Goal: Task Accomplishment & Management: Manage account settings

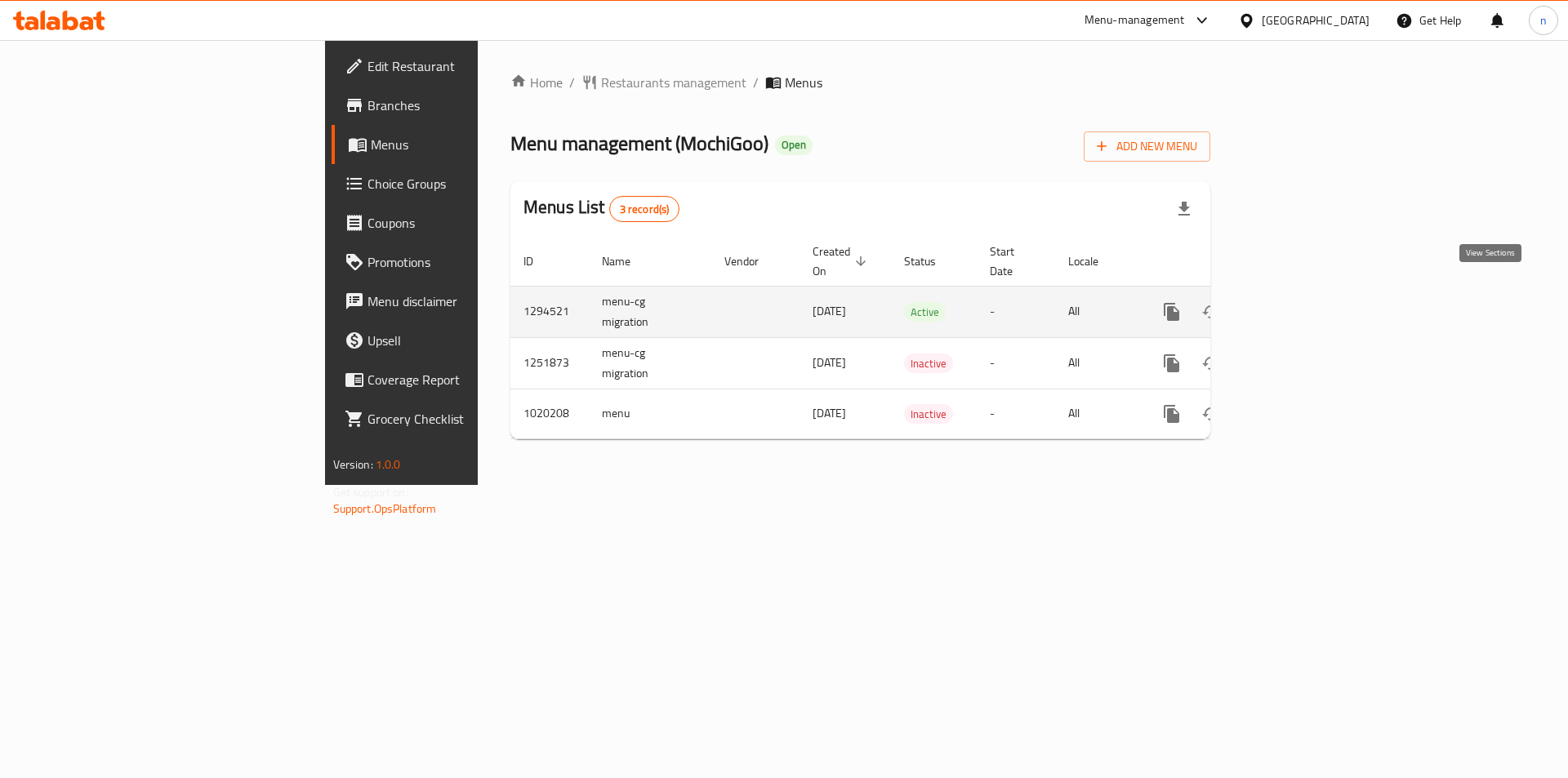
click at [1299, 302] on icon "enhanced table" at bounding box center [1289, 311] width 20 height 20
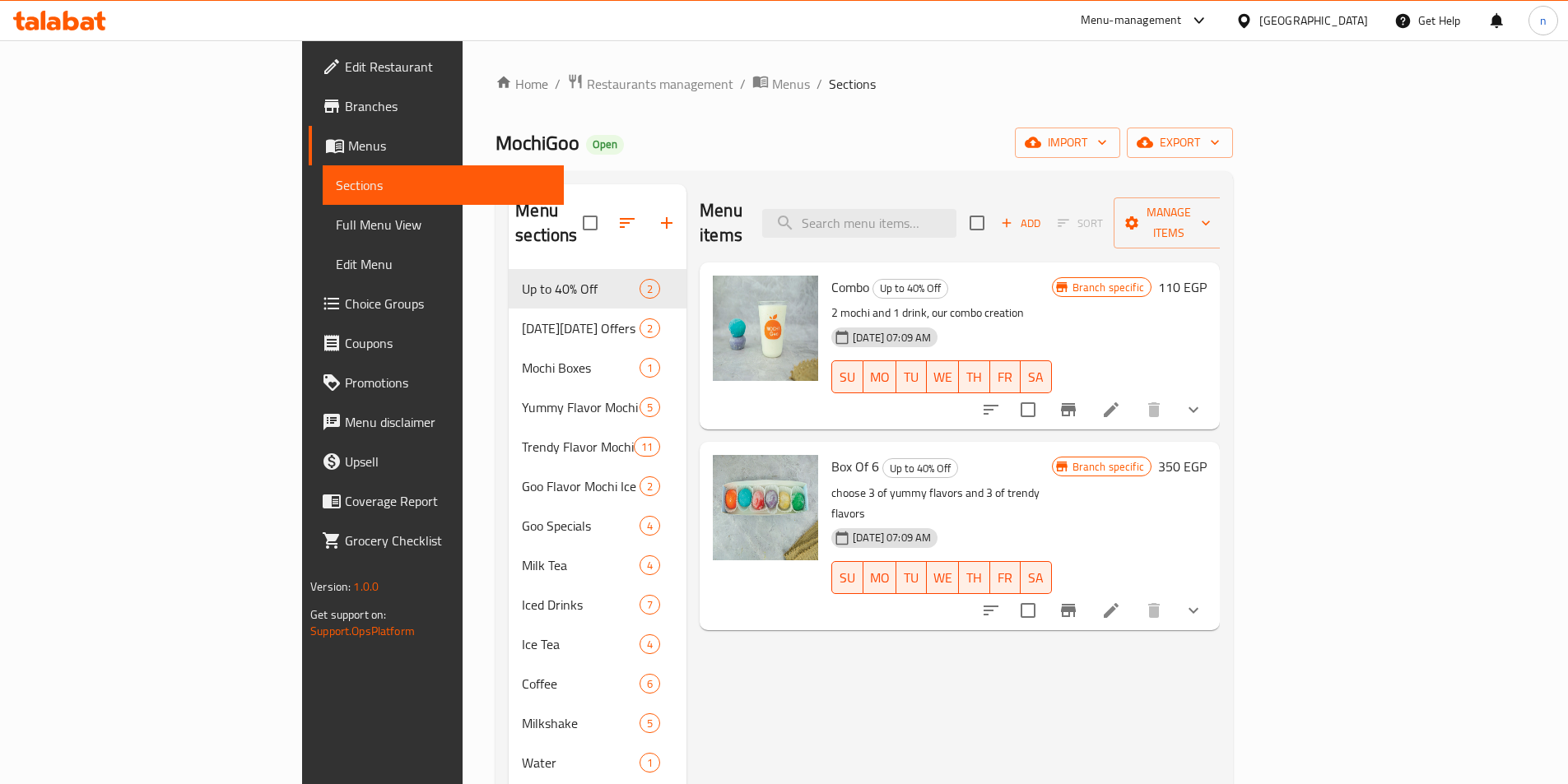
click at [345, 298] on span "Choice Groups" at bounding box center [448, 303] width 206 height 20
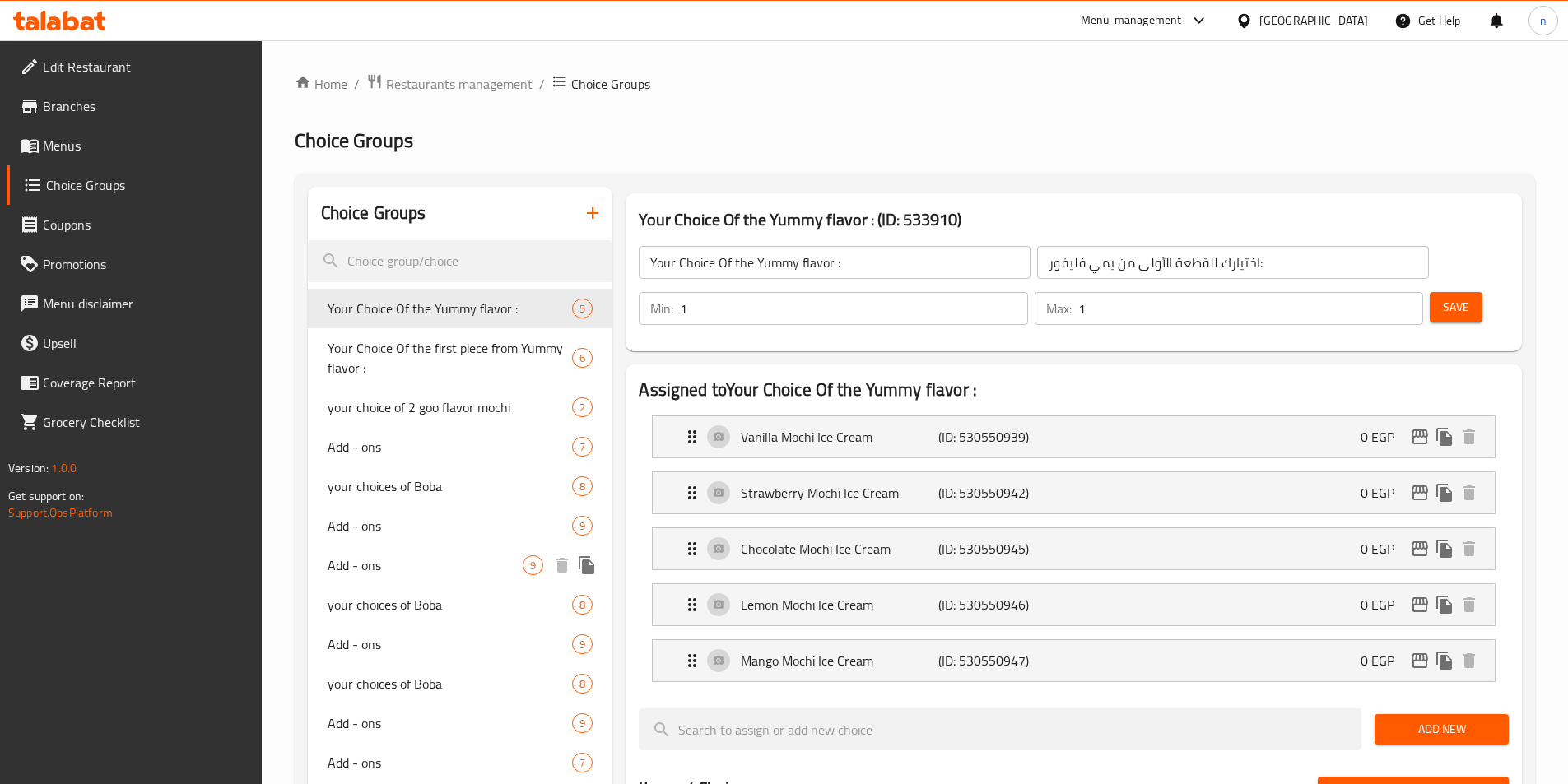
scroll to position [82, 0]
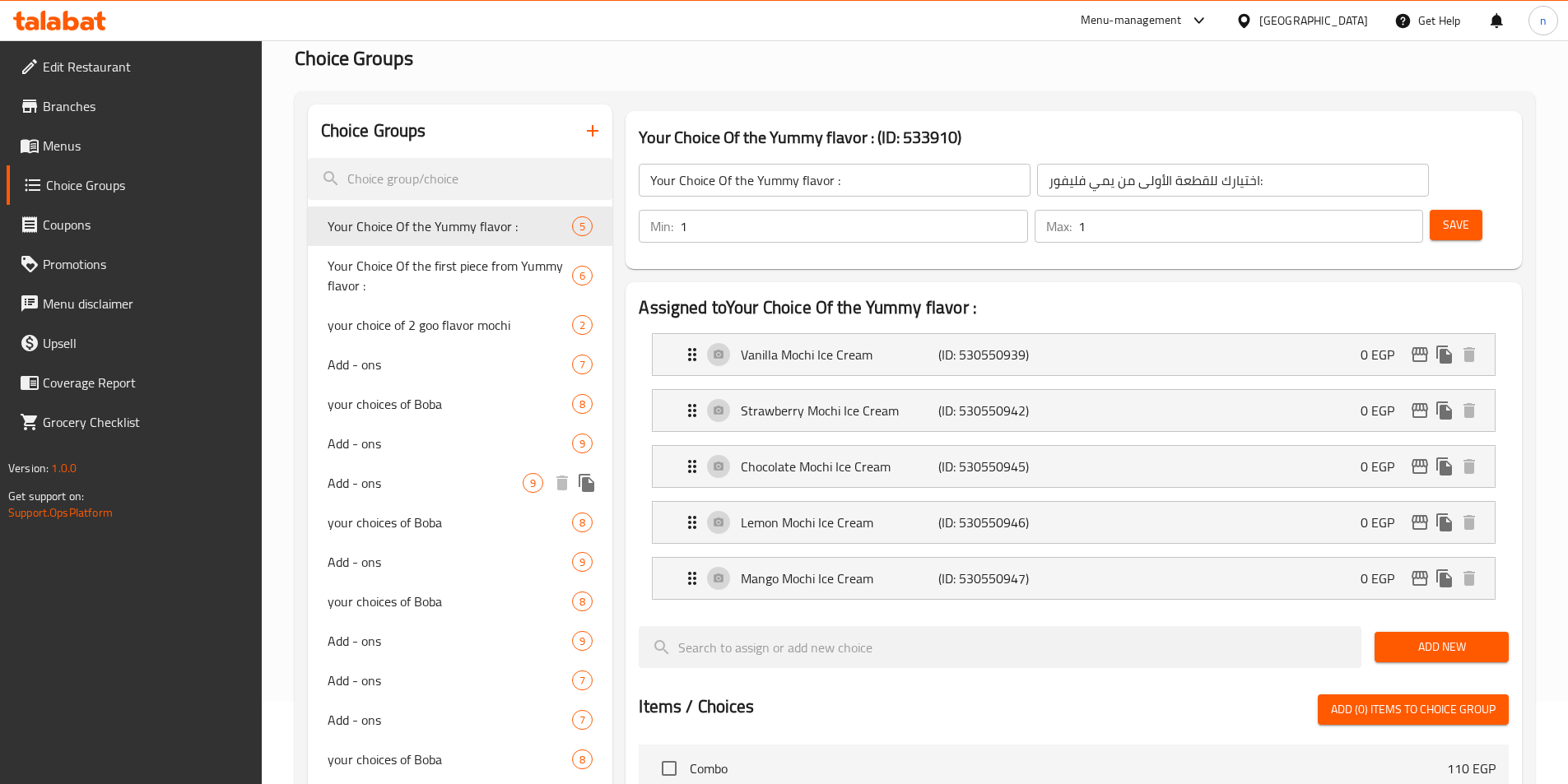
click at [370, 485] on span "Add - ons" at bounding box center [425, 483] width 196 height 20
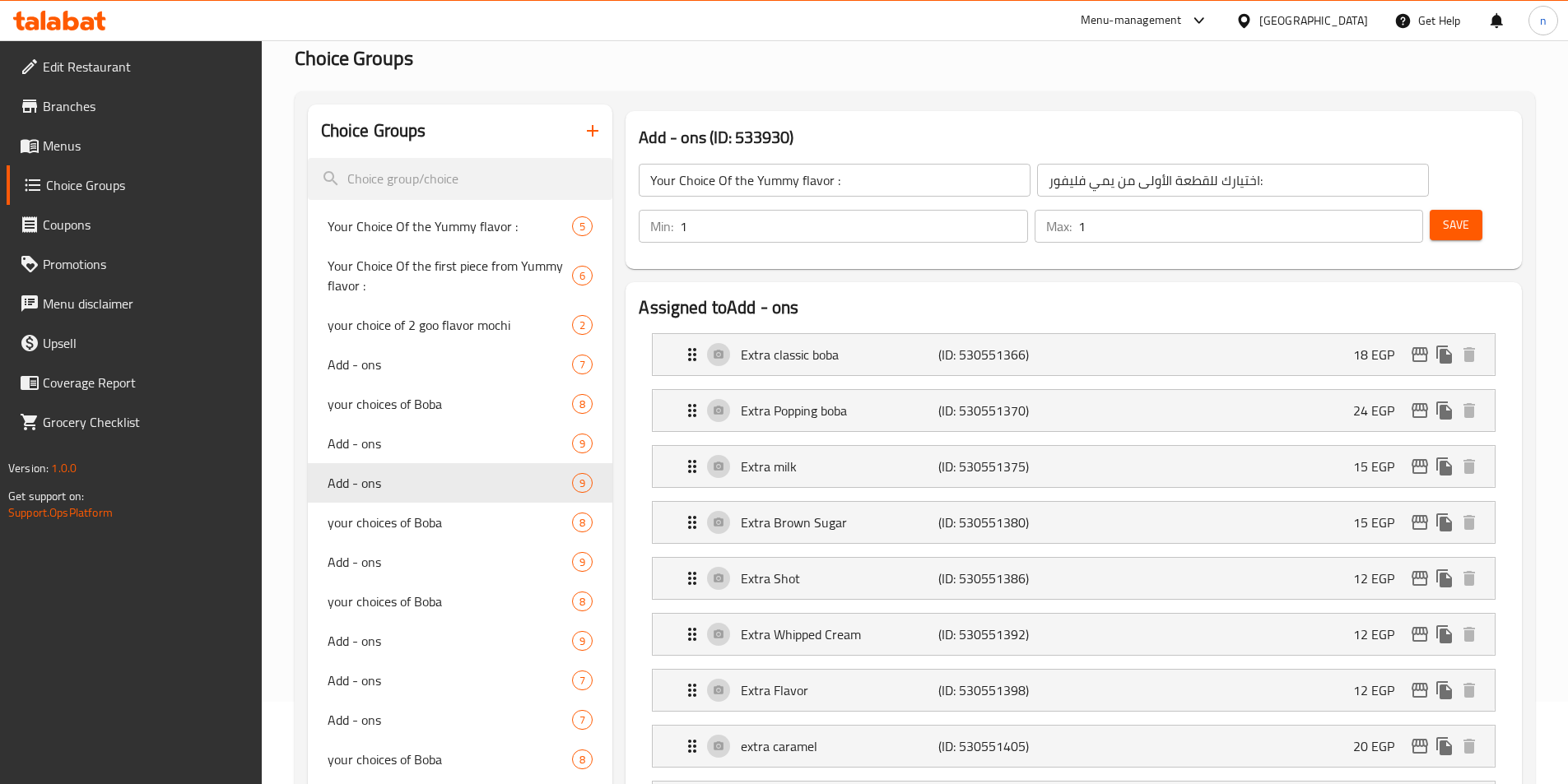
type input "Add - ons"
type input "الاضافات"
type input "0"
type input "7"
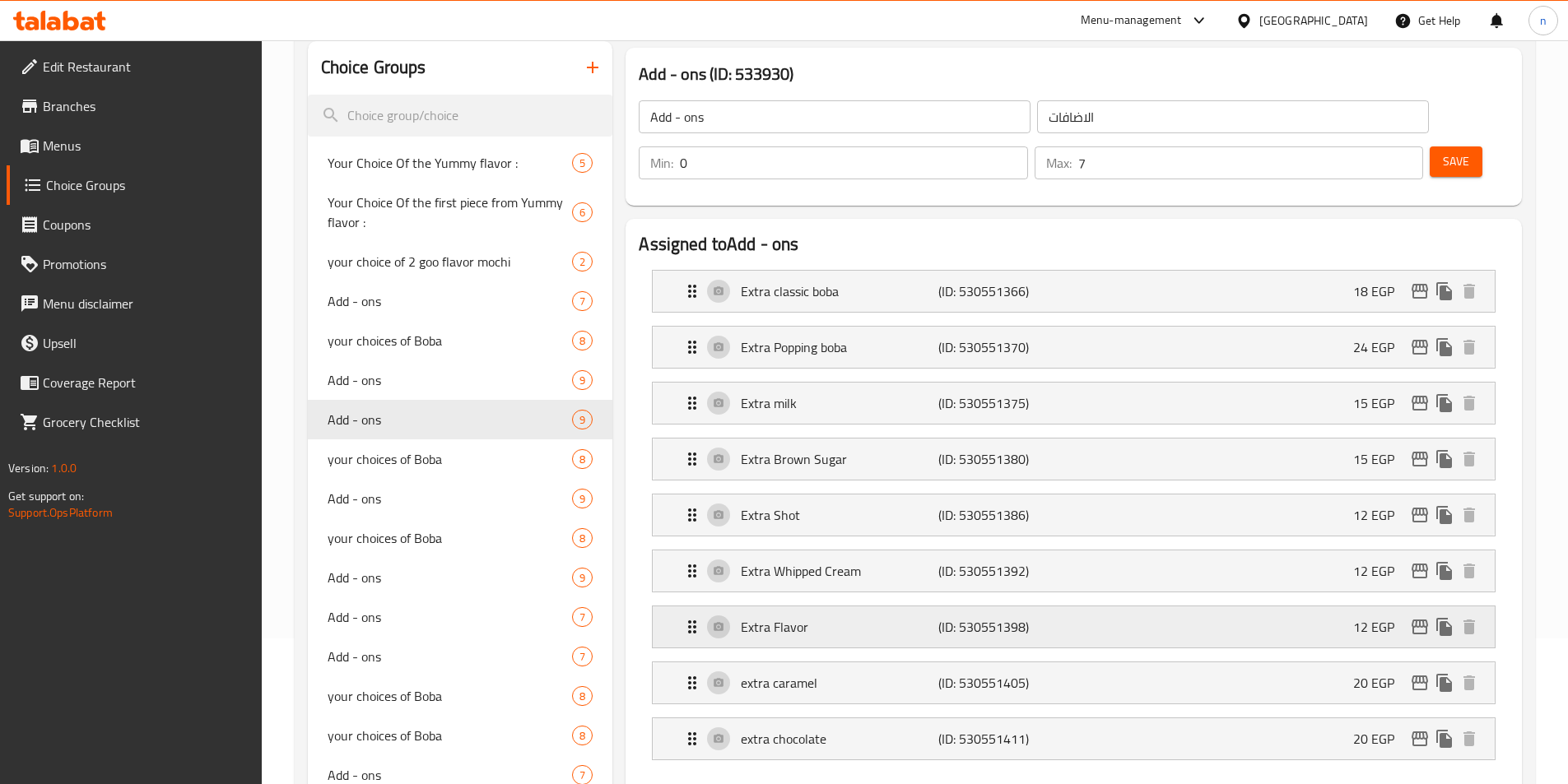
scroll to position [164, 0]
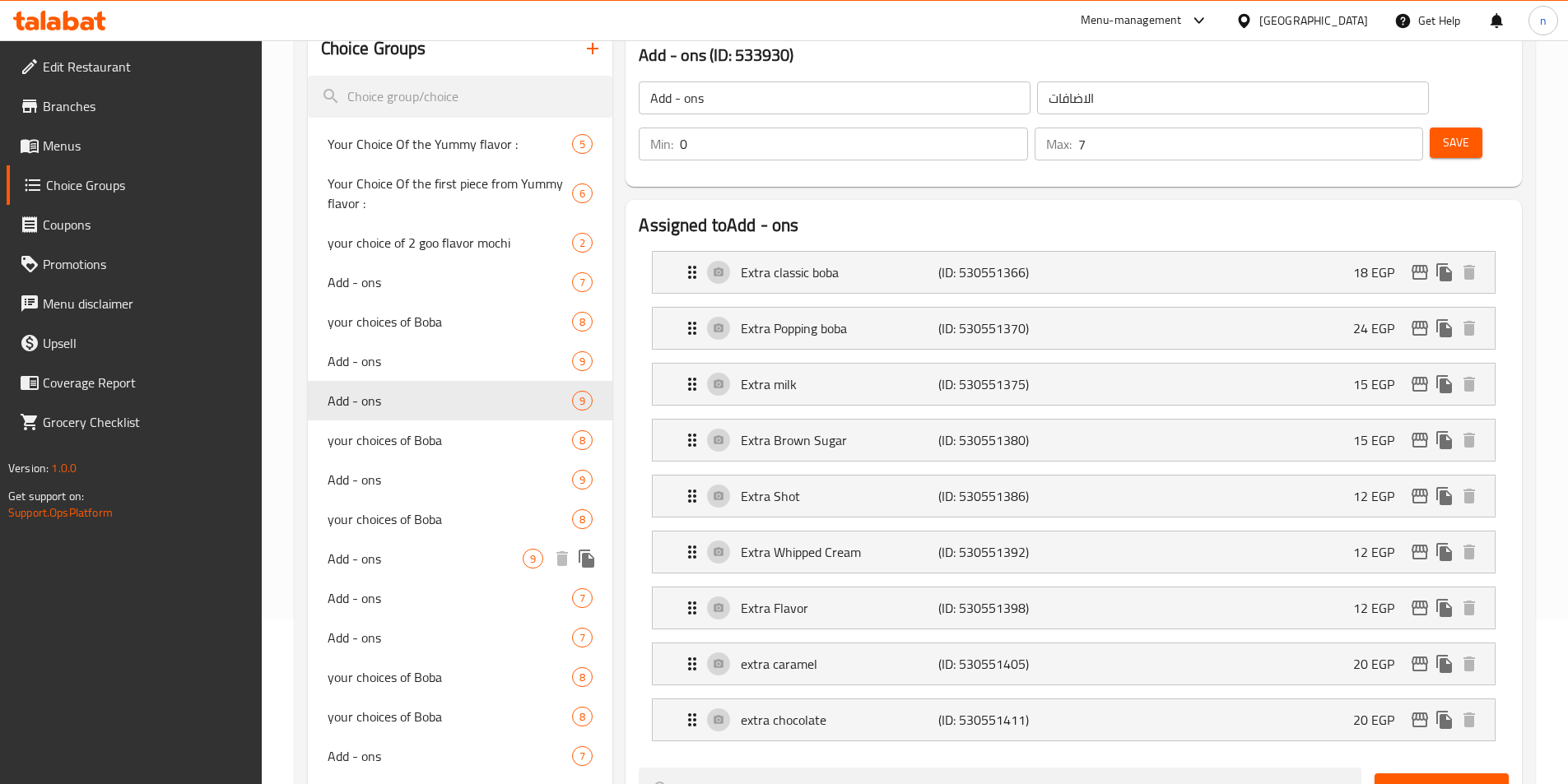
click at [368, 564] on span "Add - ons" at bounding box center [425, 558] width 196 height 20
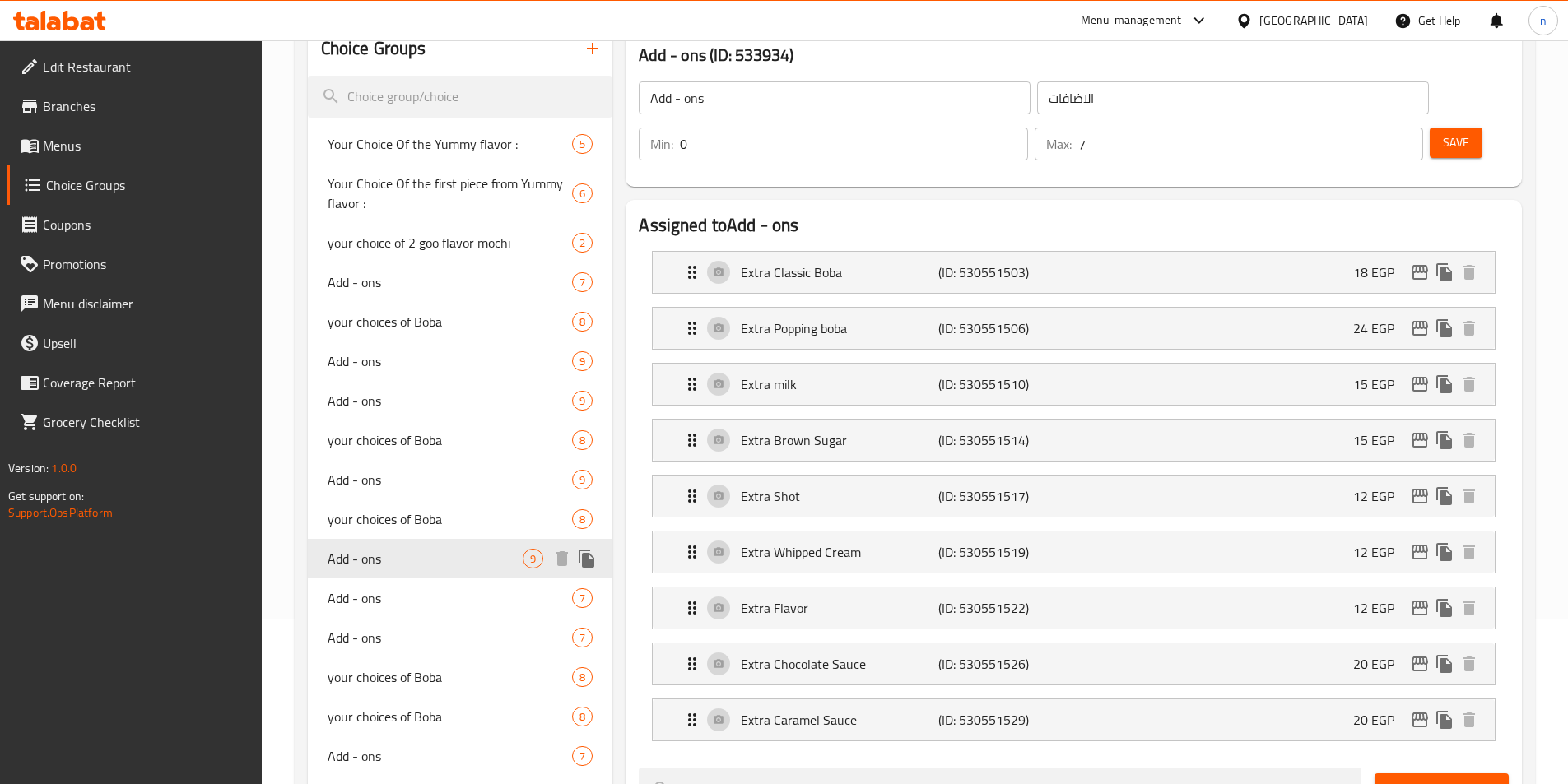
click at [358, 563] on span "Add - ons" at bounding box center [425, 558] width 196 height 20
click at [316, 588] on div "Add - ons 7" at bounding box center [461, 597] width 305 height 39
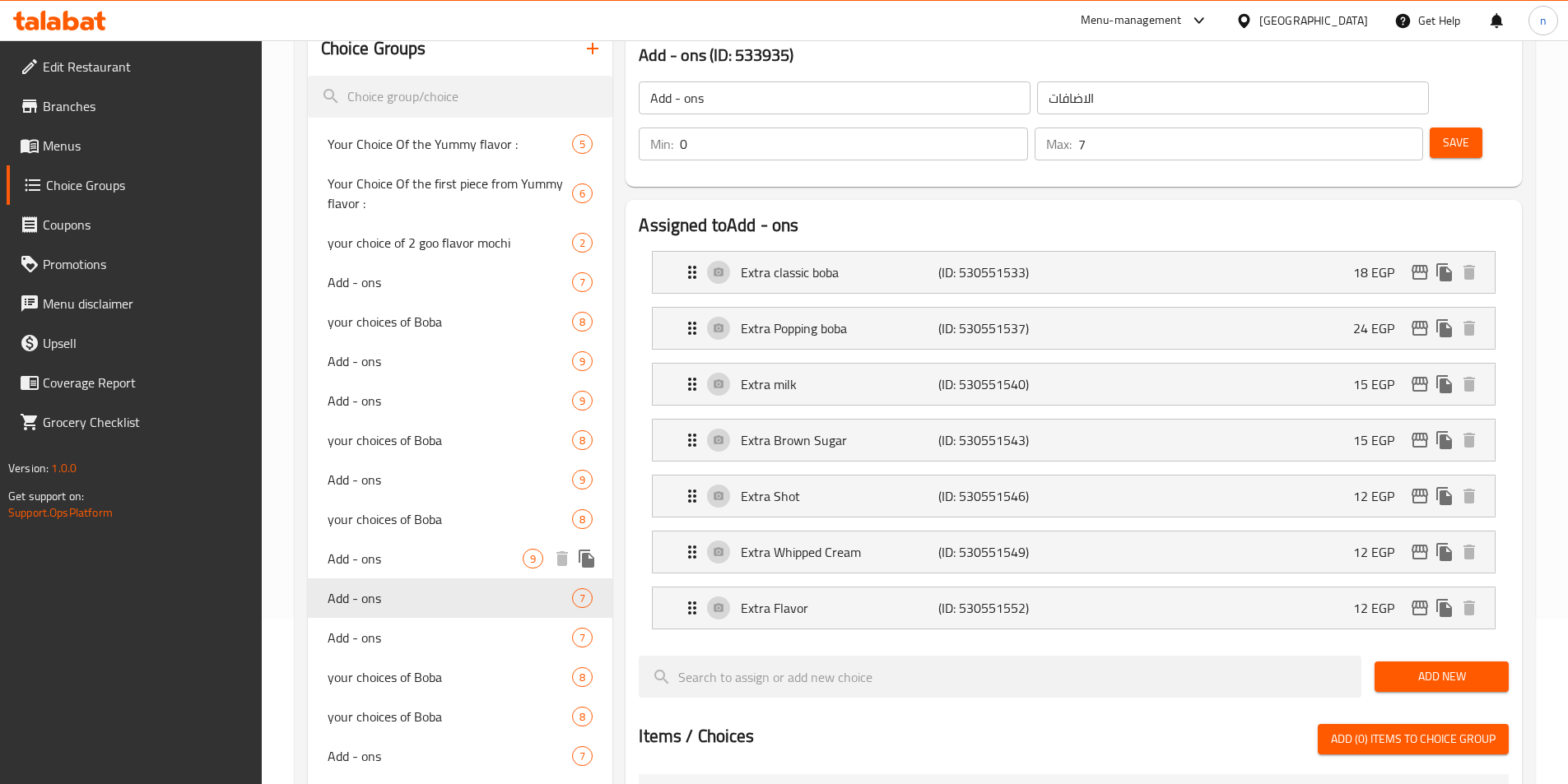
click at [373, 559] on span "Add - ons" at bounding box center [425, 558] width 196 height 20
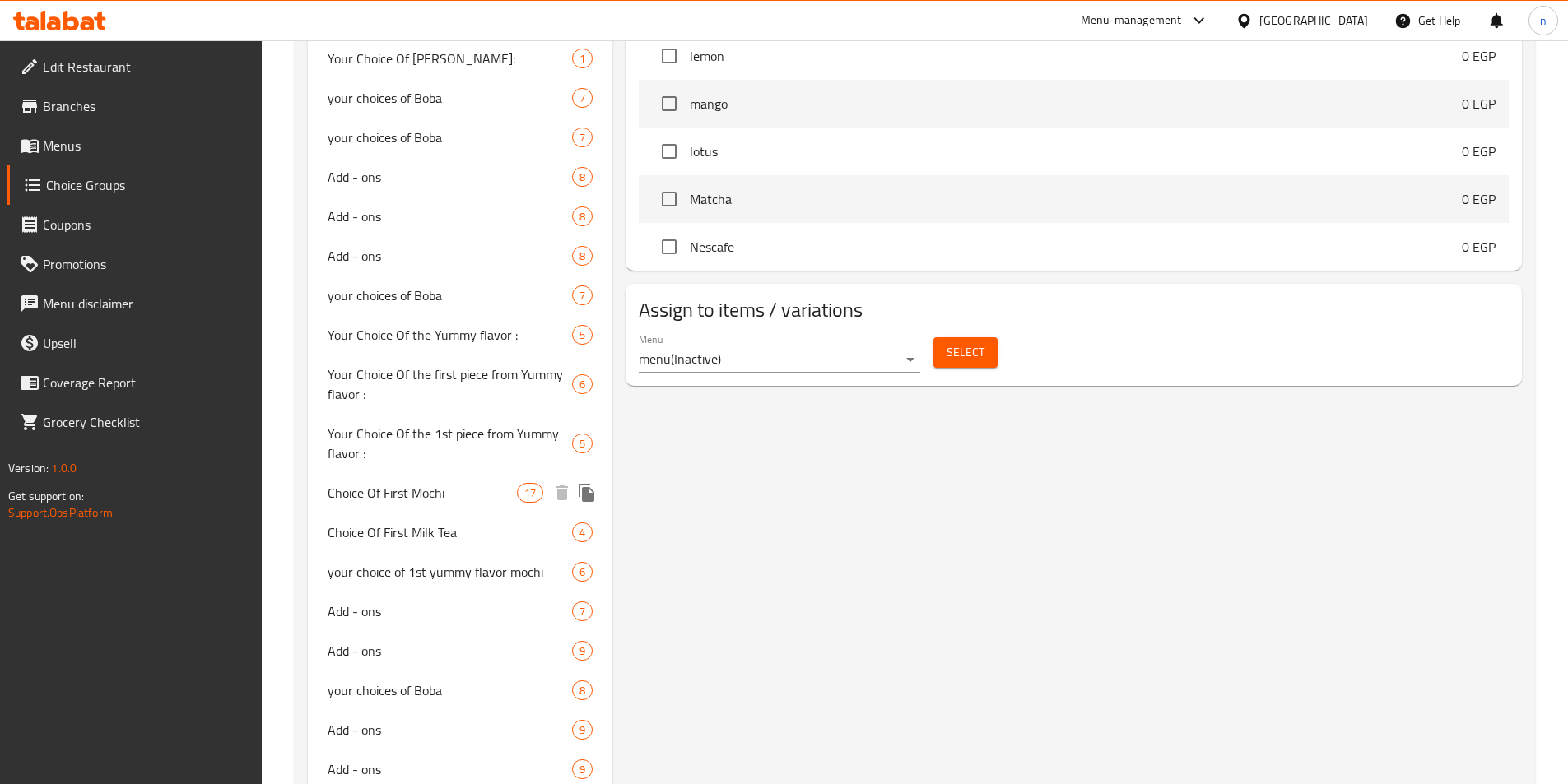
scroll to position [1398, 0]
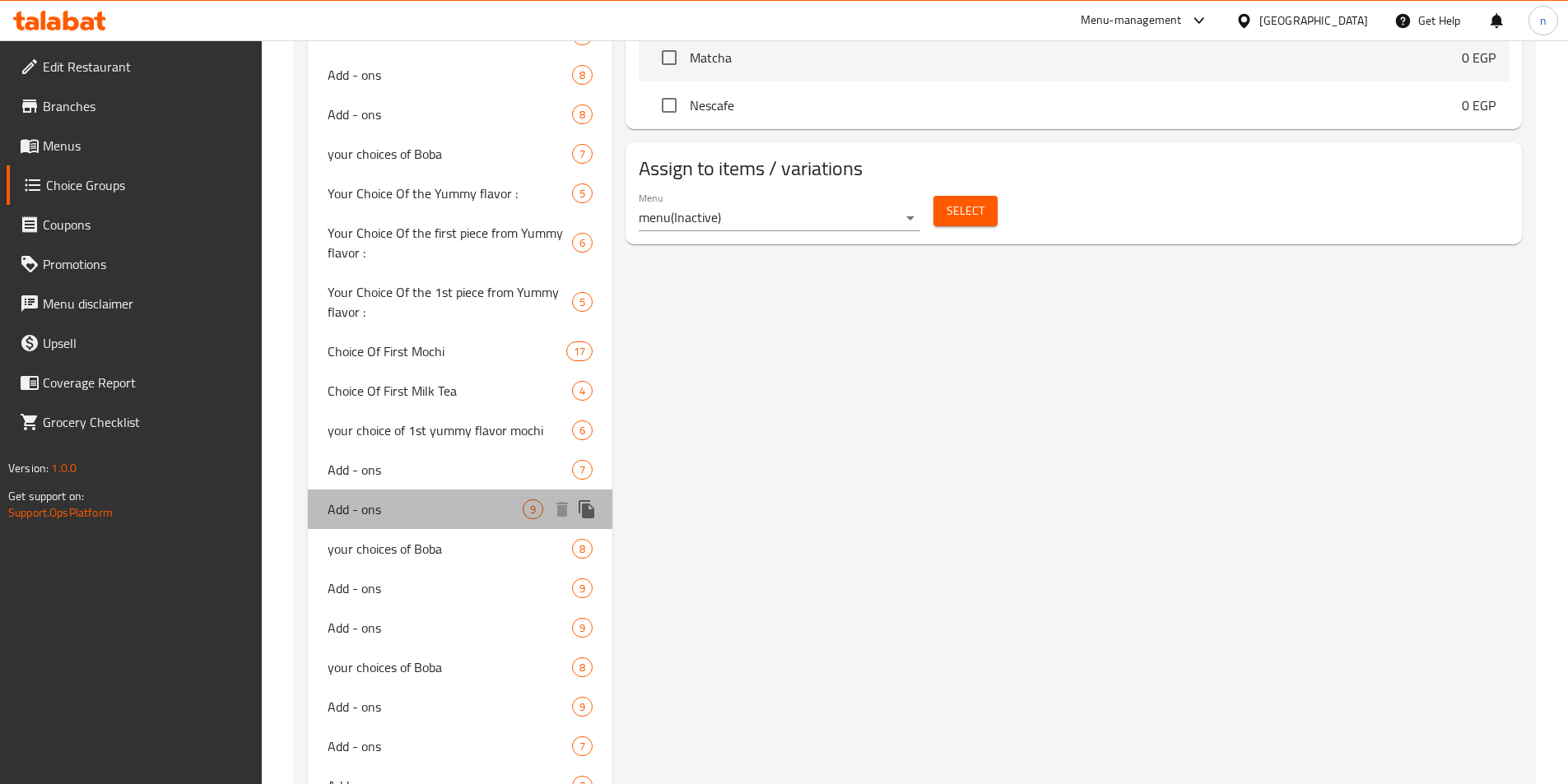
click at [347, 509] on span "Add - ons" at bounding box center [425, 508] width 196 height 20
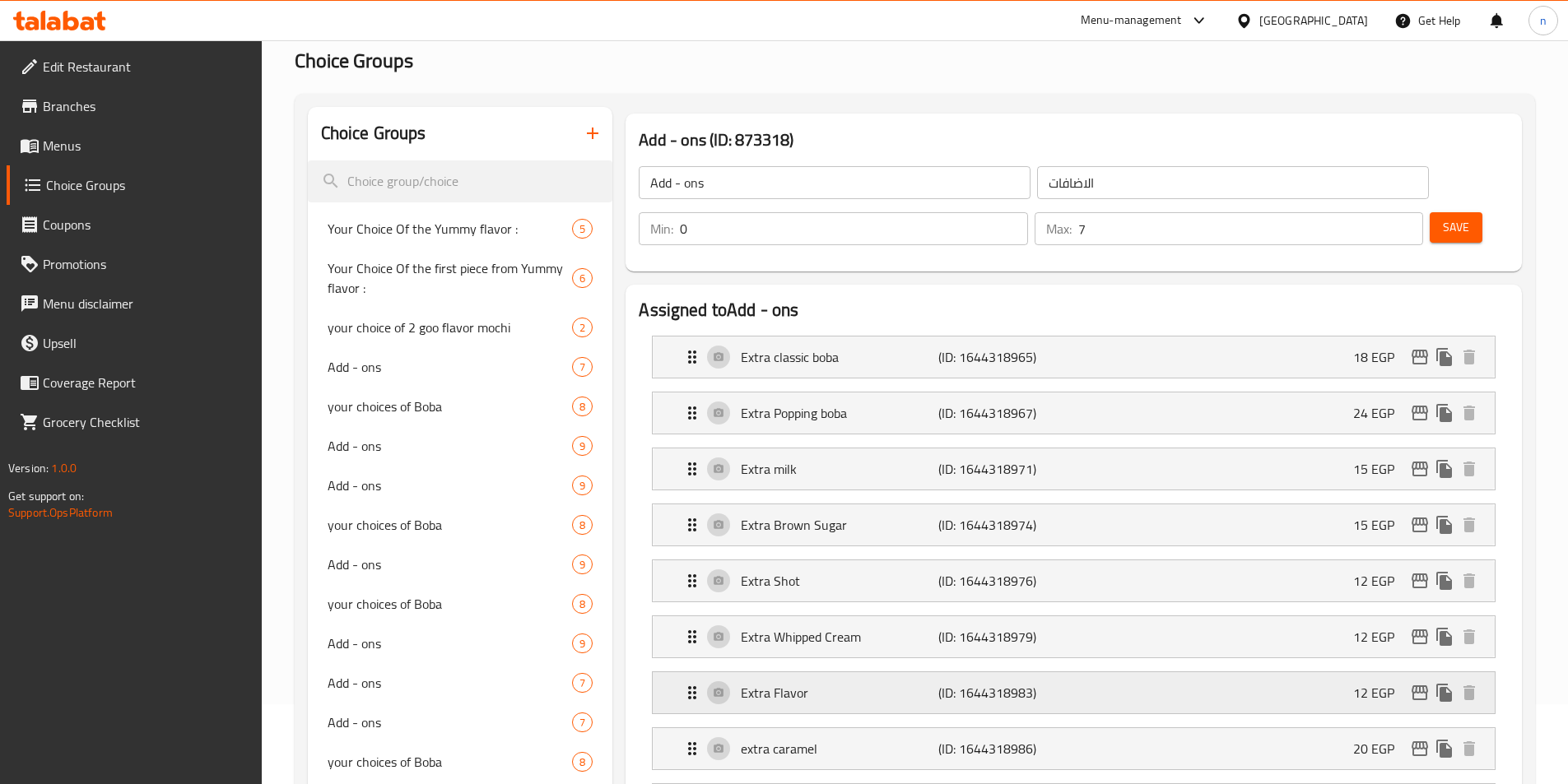
scroll to position [0, 0]
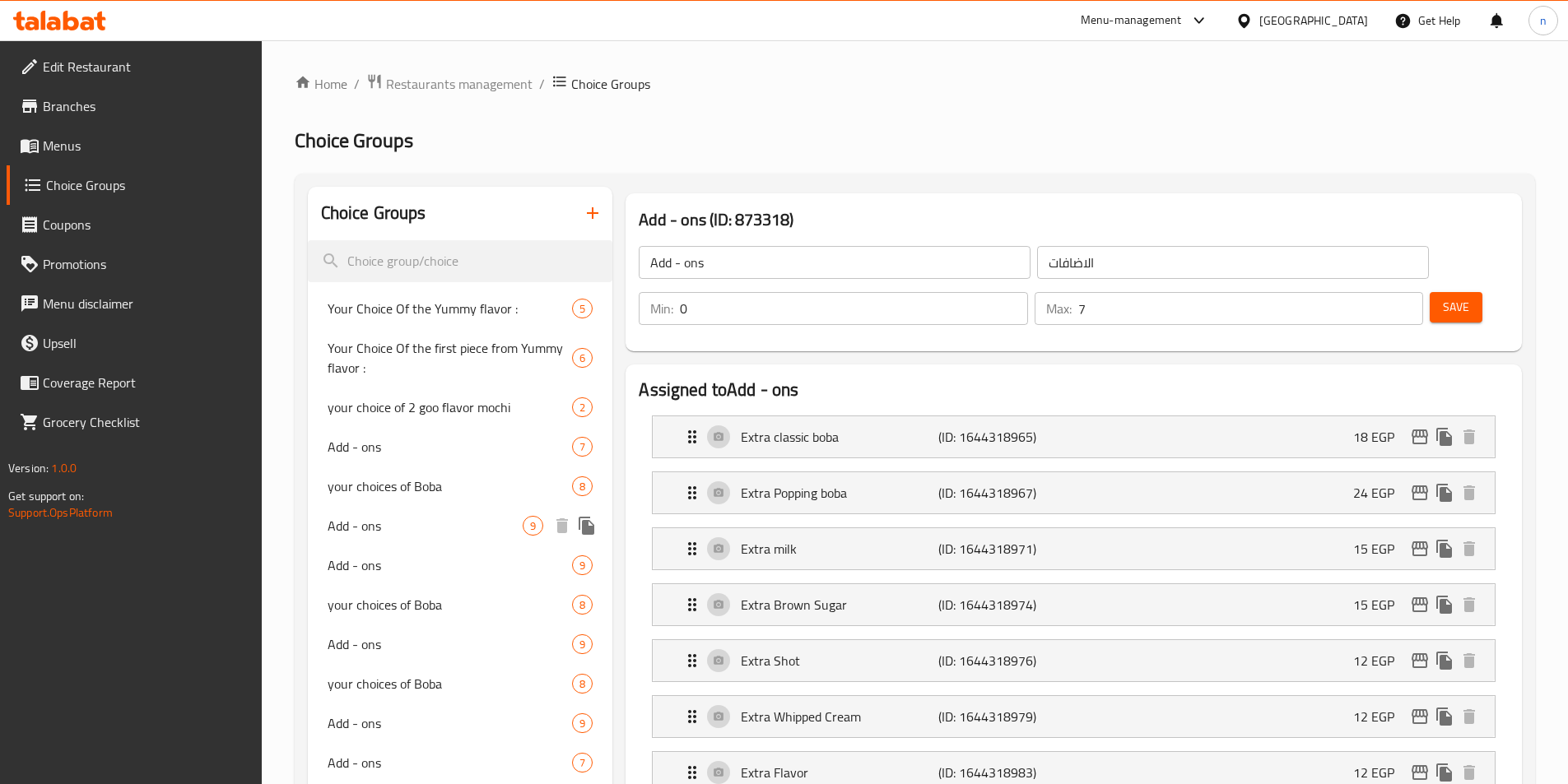
click at [344, 527] on span "Add - ons" at bounding box center [425, 526] width 196 height 20
click at [320, 523] on div "Add - ons 9" at bounding box center [461, 525] width 305 height 39
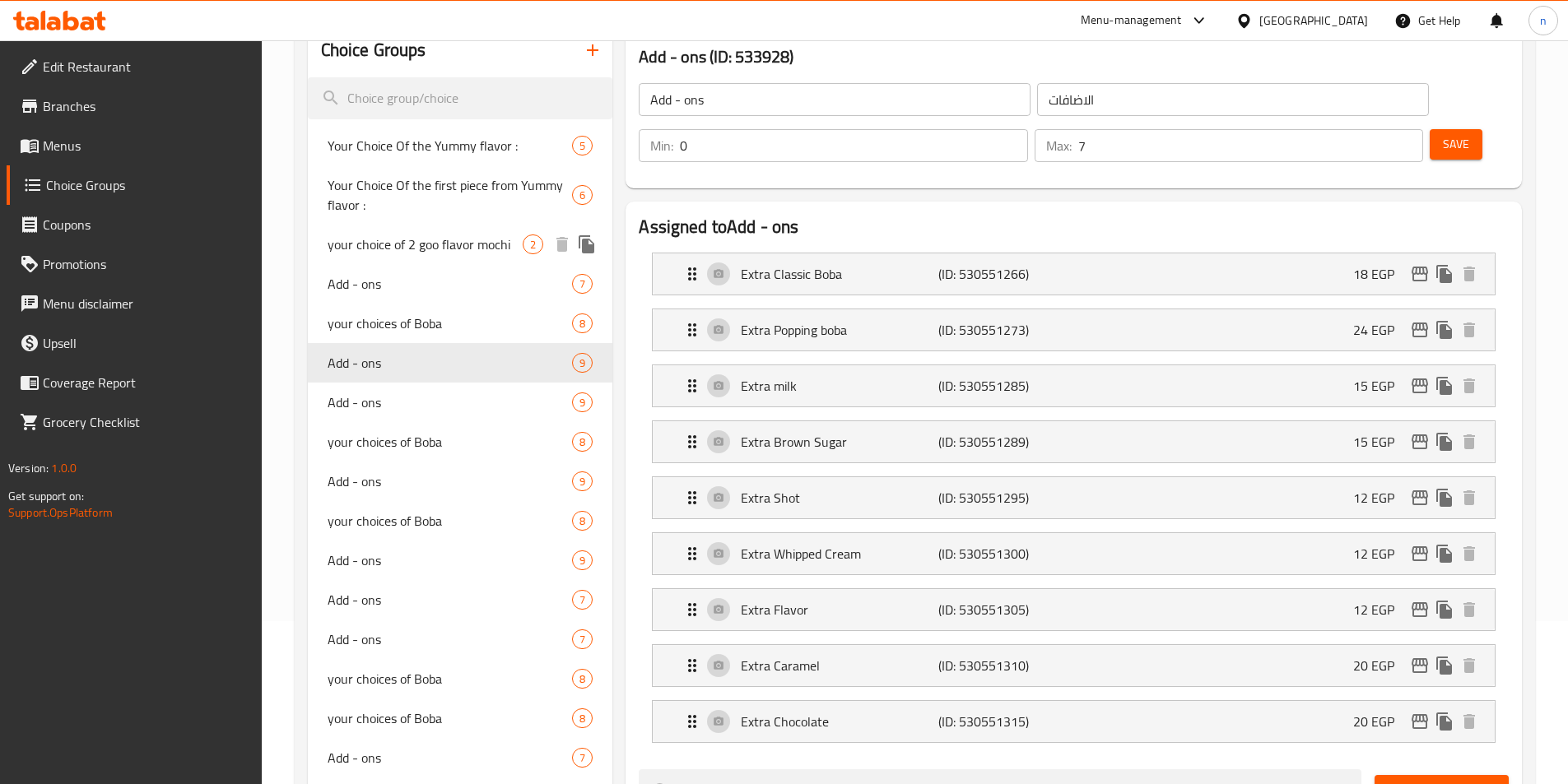
scroll to position [164, 0]
drag, startPoint x: 364, startPoint y: 318, endPoint x: 429, endPoint y: 629, distance: 317.7
click at [364, 318] on span "your choices of Boba" at bounding box center [425, 321] width 196 height 20
type input "your choices of Boba"
type input "اختيارك من البوبا"
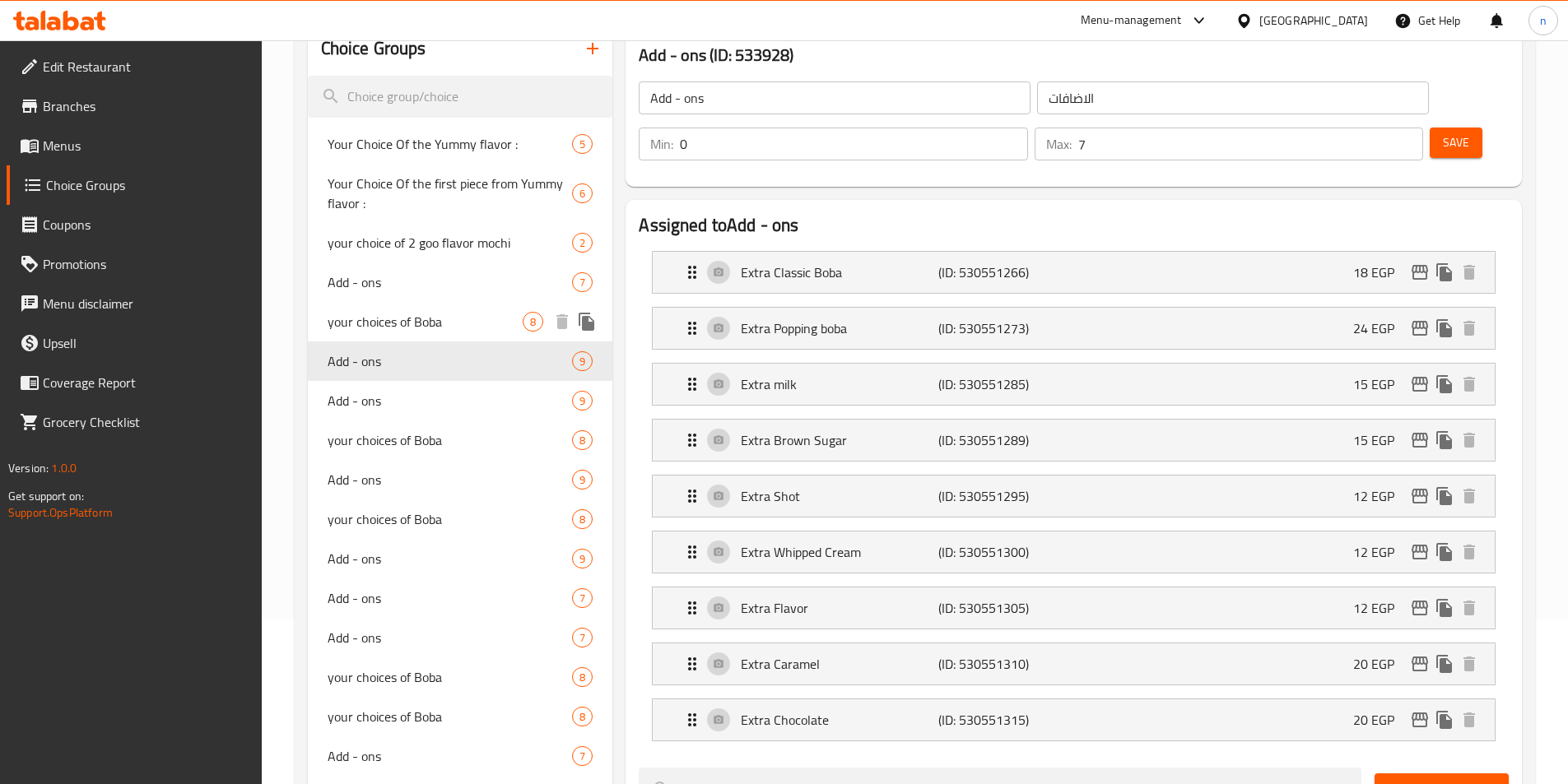
type input "1"
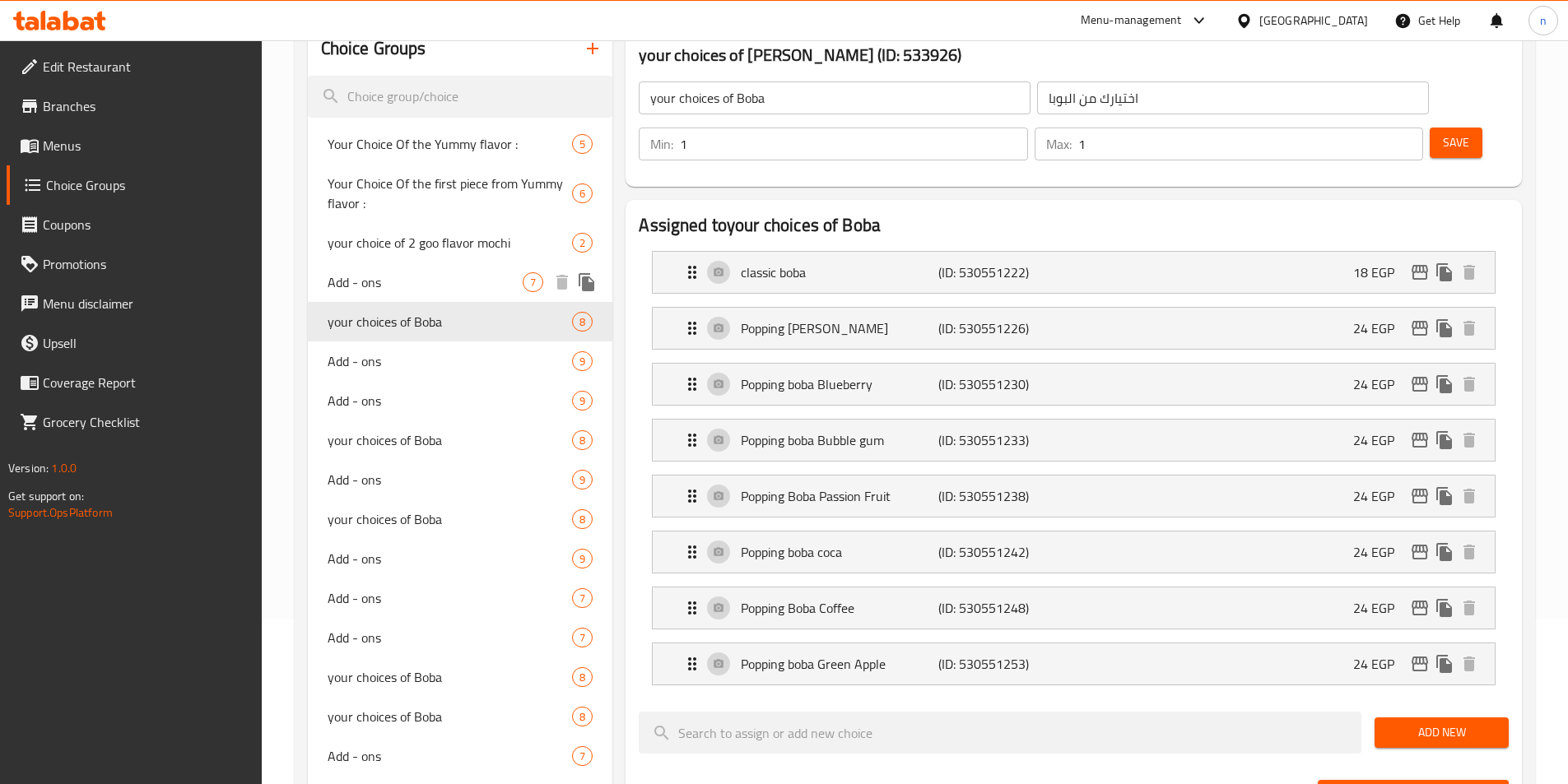
scroll to position [247, 0]
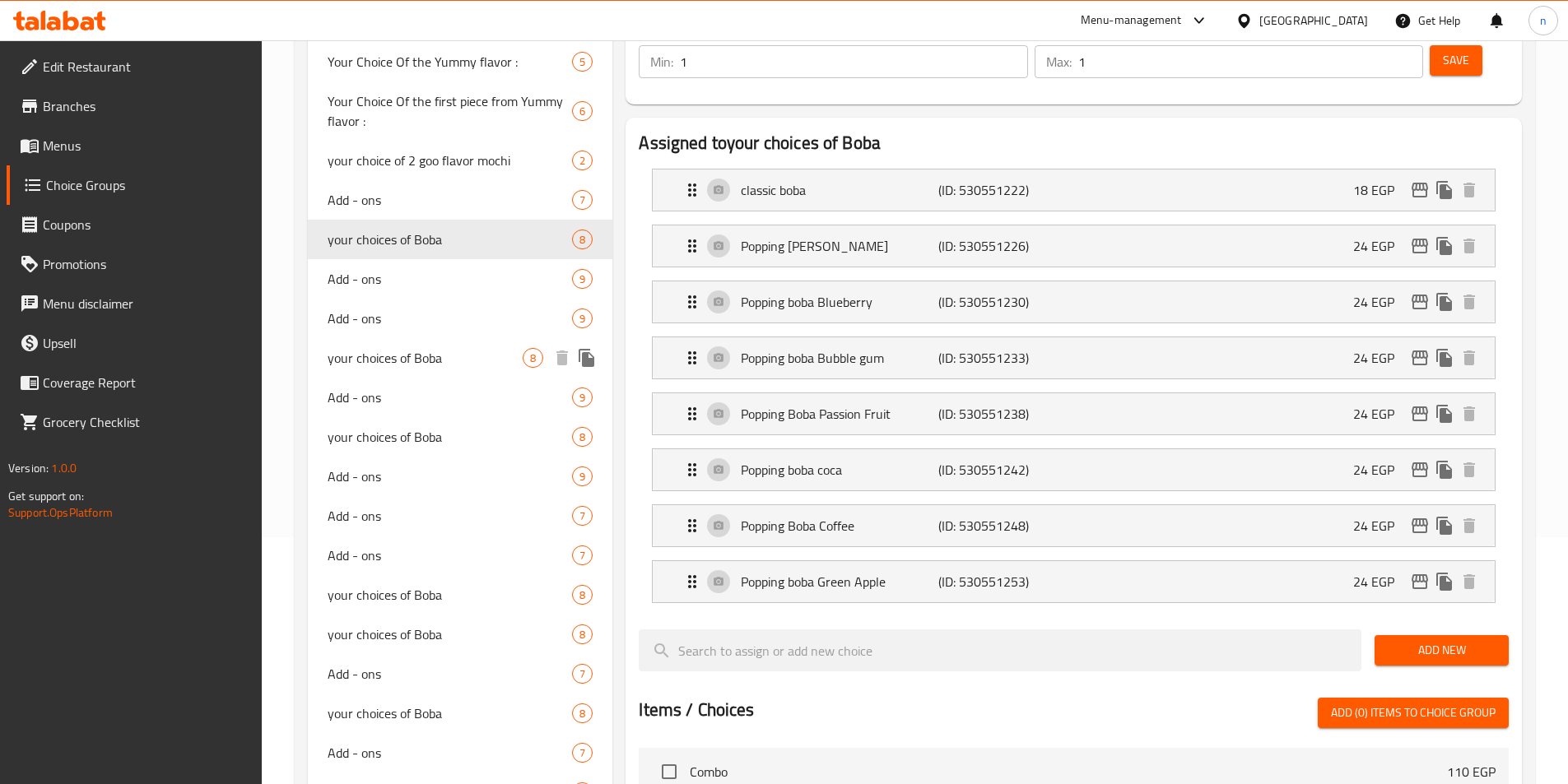
click at [381, 360] on span "your choices of Boba" at bounding box center [425, 358] width 196 height 20
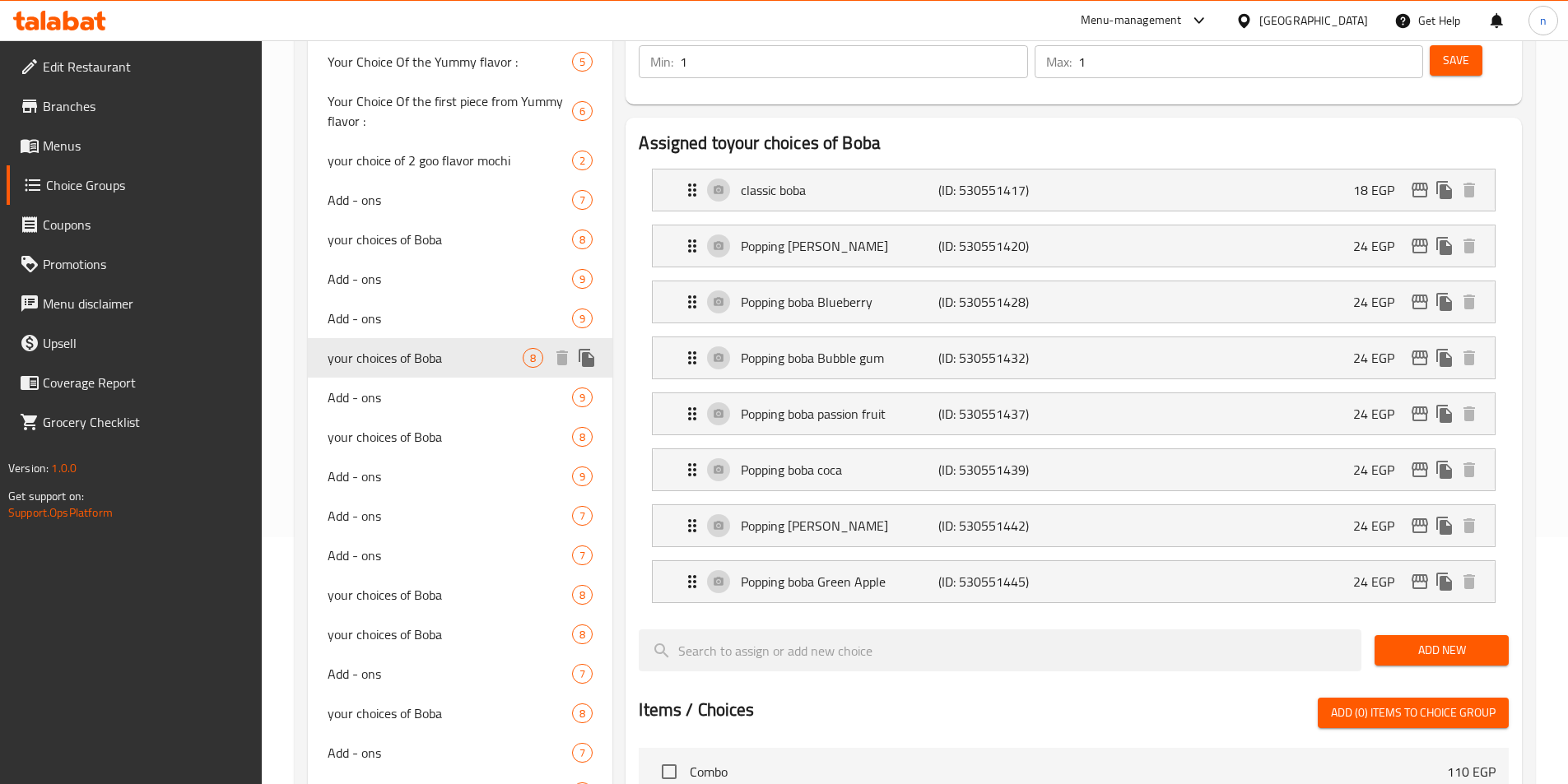
type input "0"
click at [381, 360] on span "your choices of Boba" at bounding box center [425, 358] width 196 height 20
click at [397, 633] on span "your choices of Boba" at bounding box center [425, 633] width 196 height 20
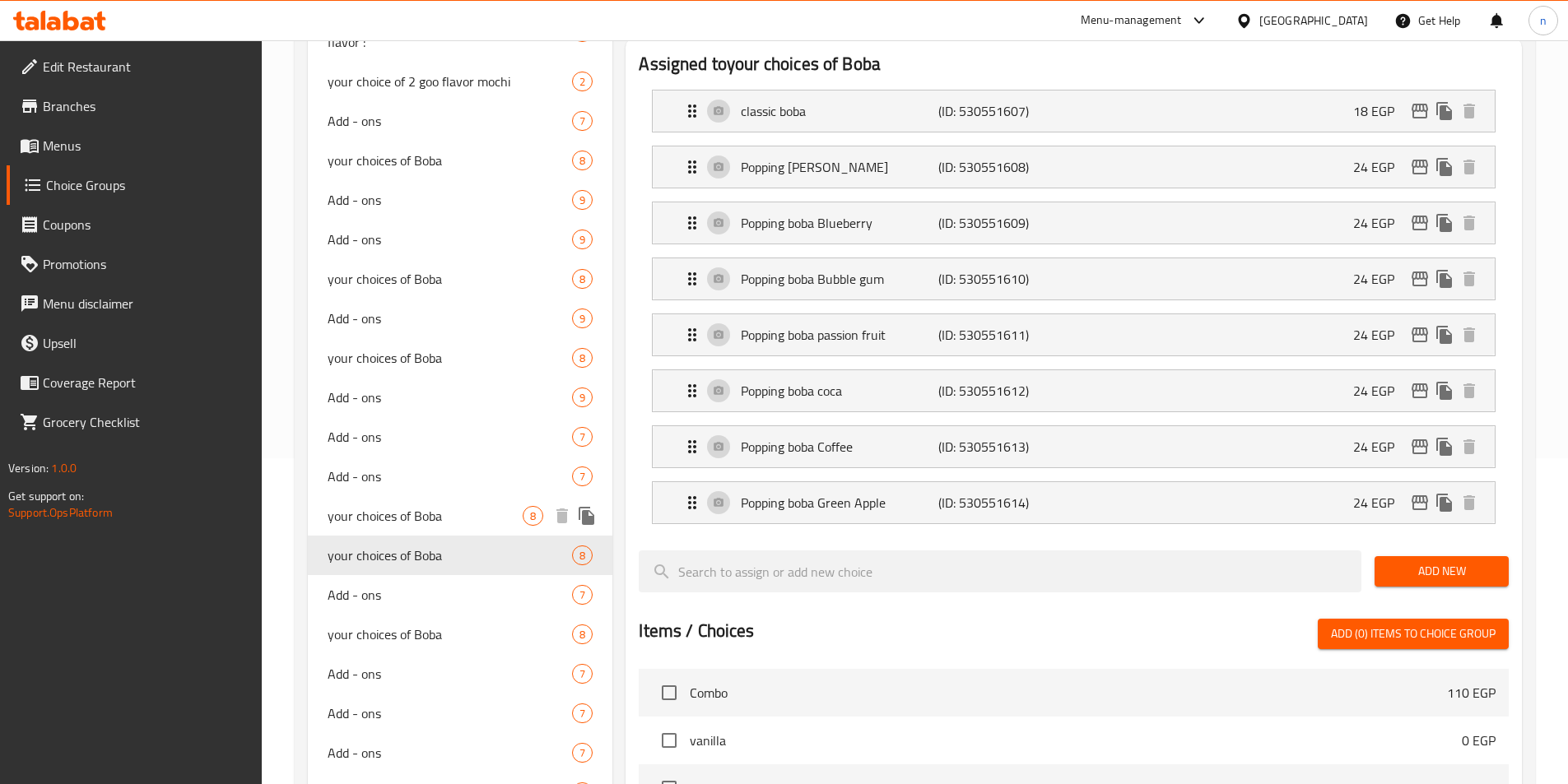
scroll to position [411, 0]
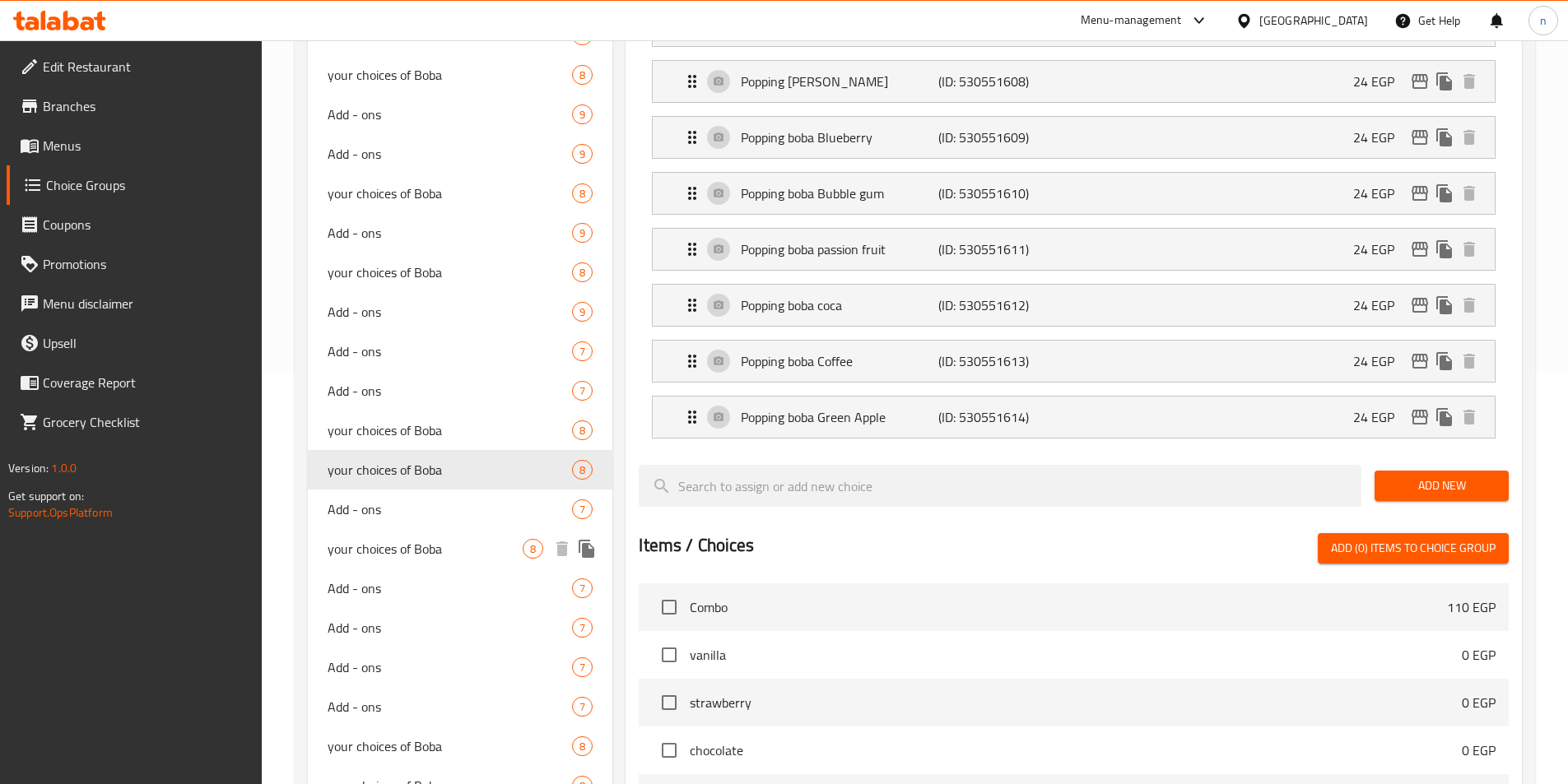
click at [383, 539] on span "your choices of Boba" at bounding box center [425, 548] width 196 height 20
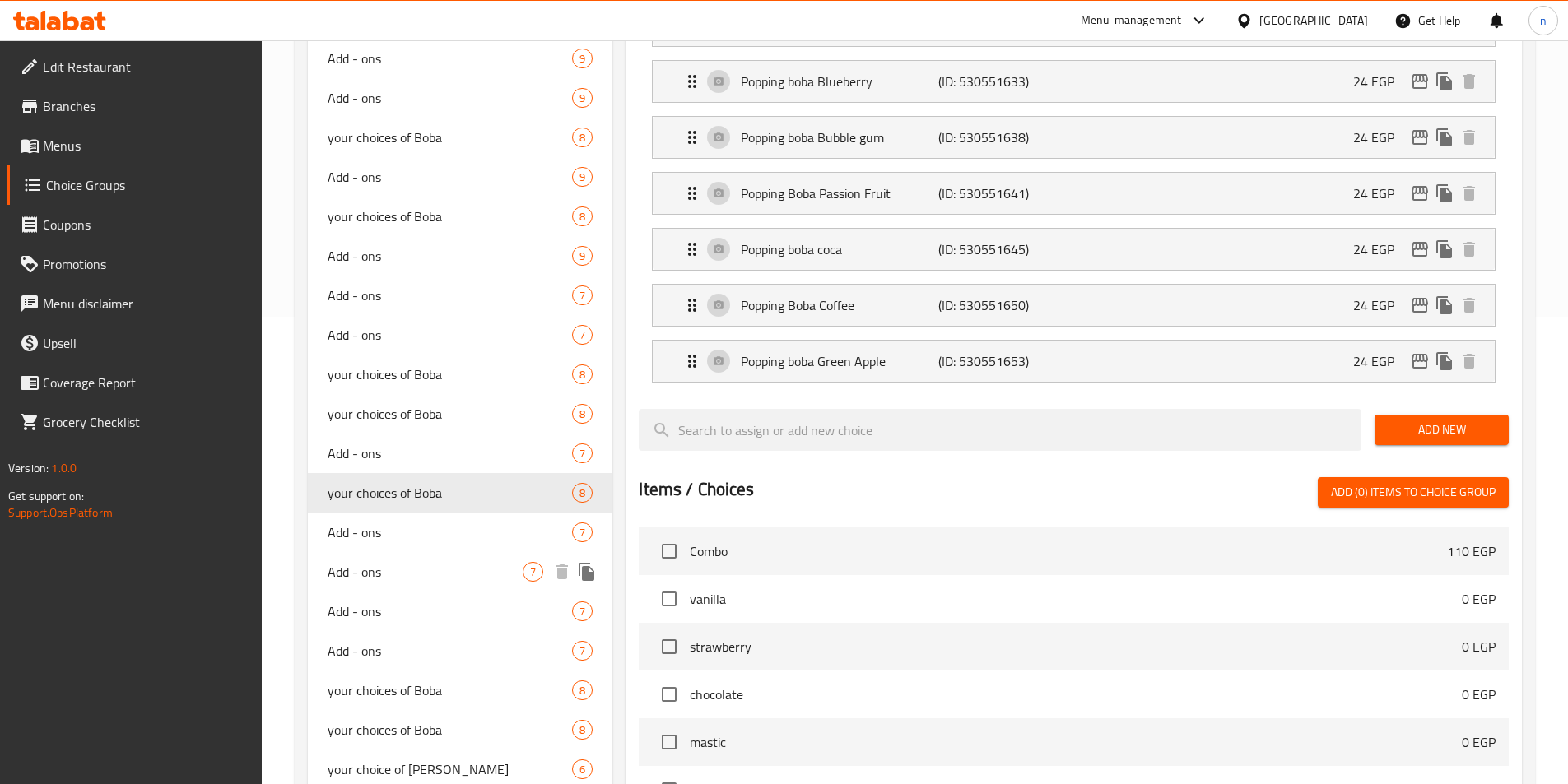
scroll to position [576, 0]
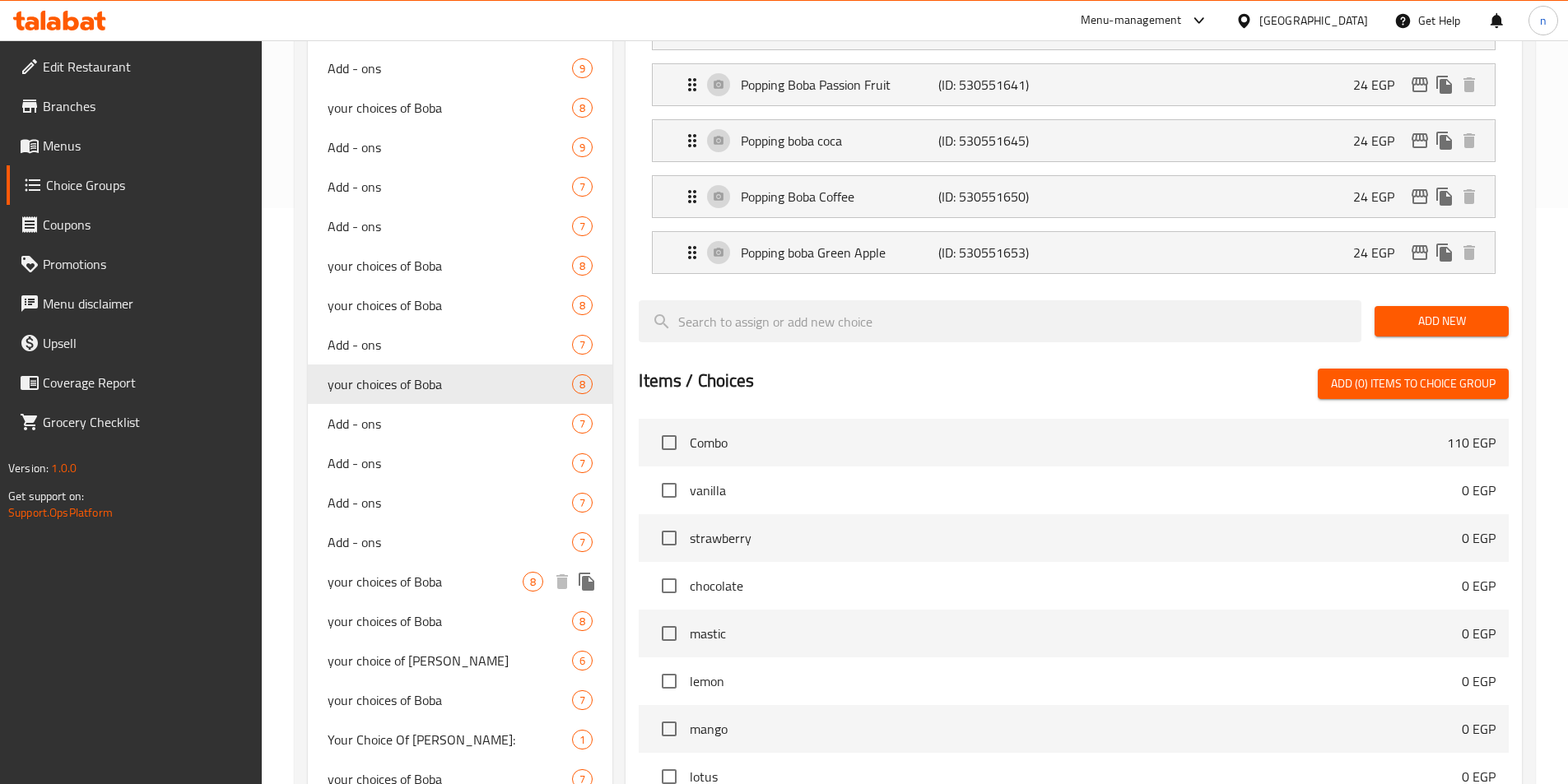
click at [398, 591] on span "your choices of Boba" at bounding box center [425, 581] width 196 height 20
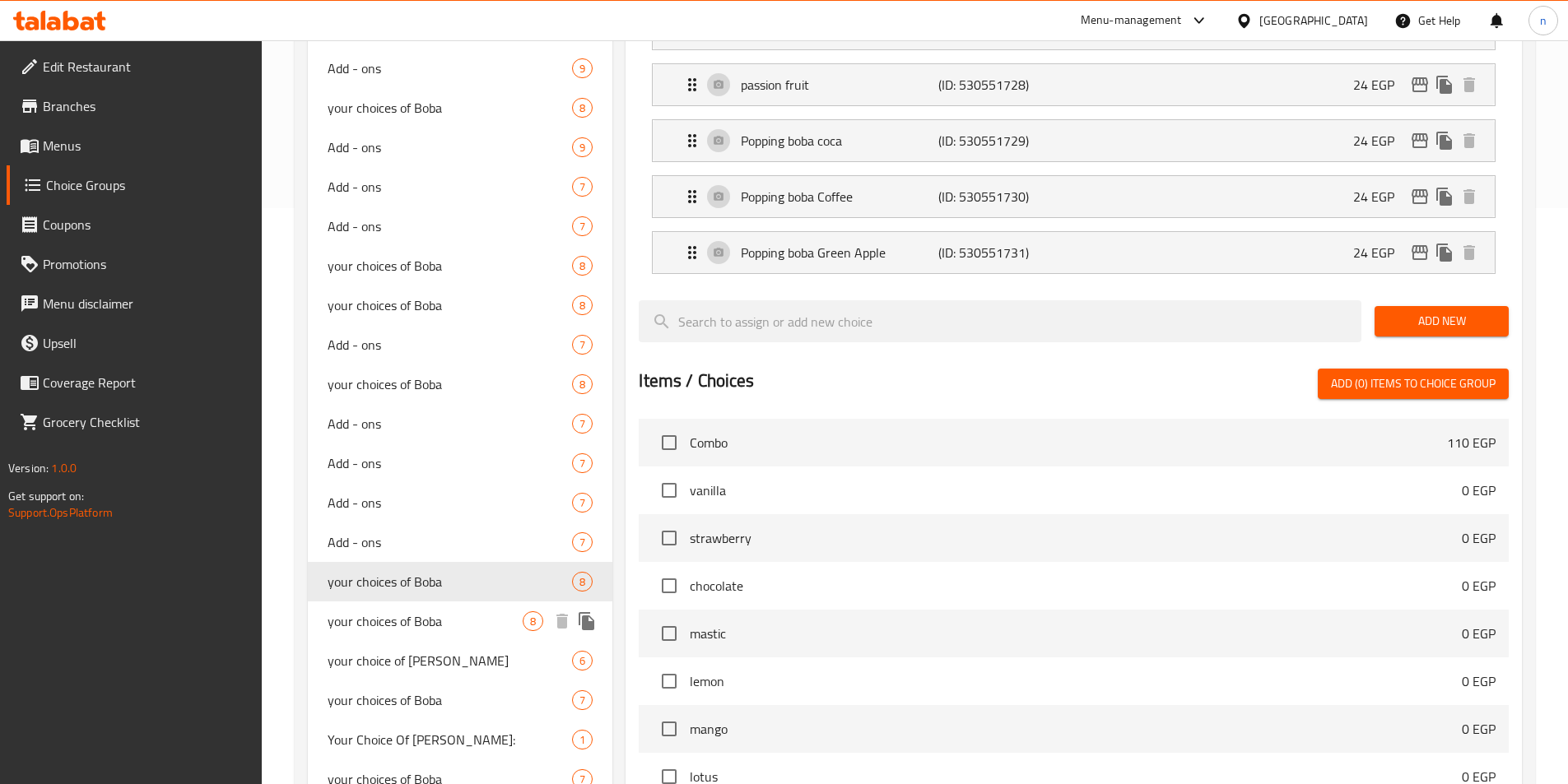
click at [391, 621] on span "your choices of Boba" at bounding box center [425, 621] width 196 height 20
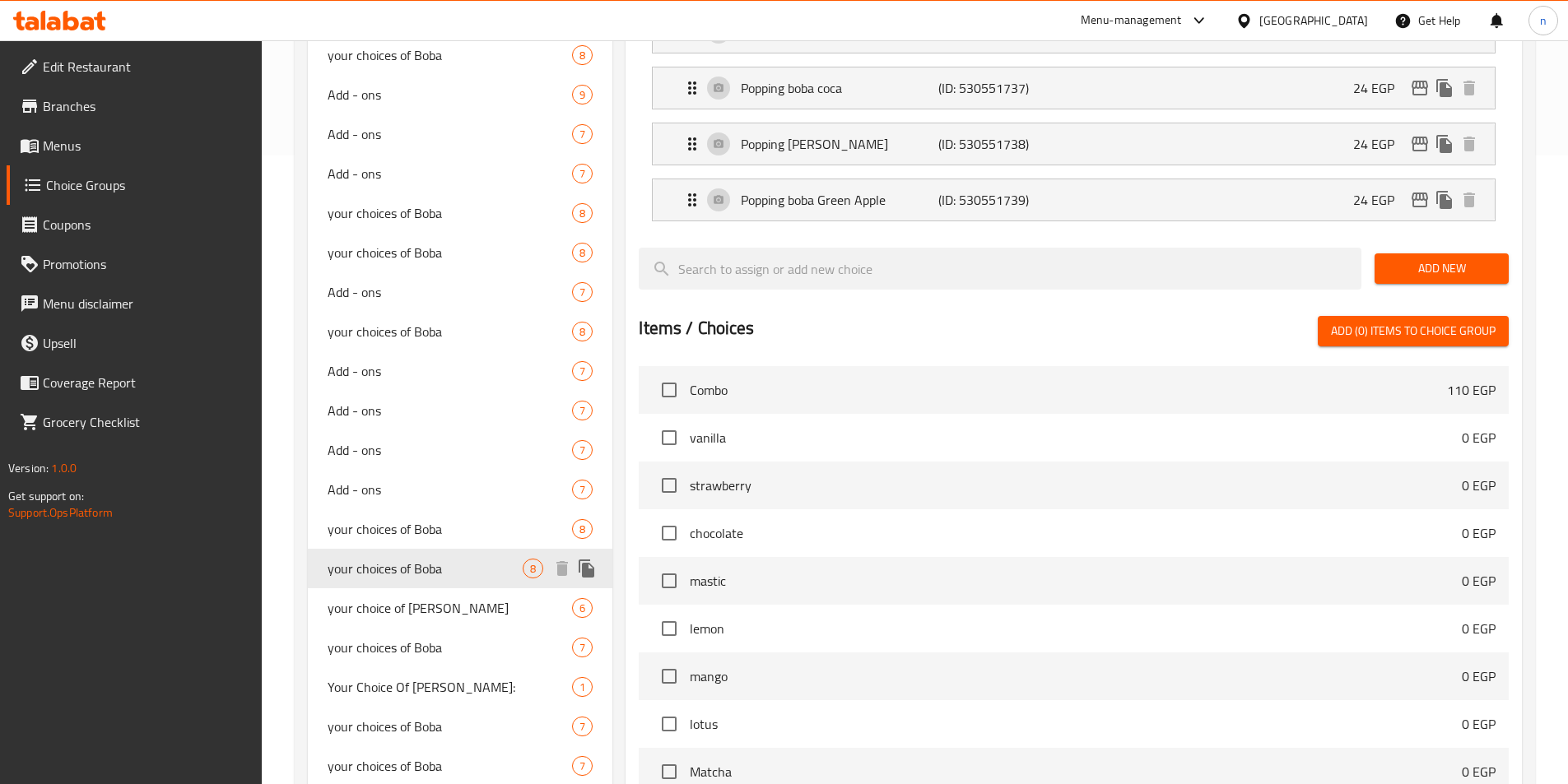
scroll to position [658, 0]
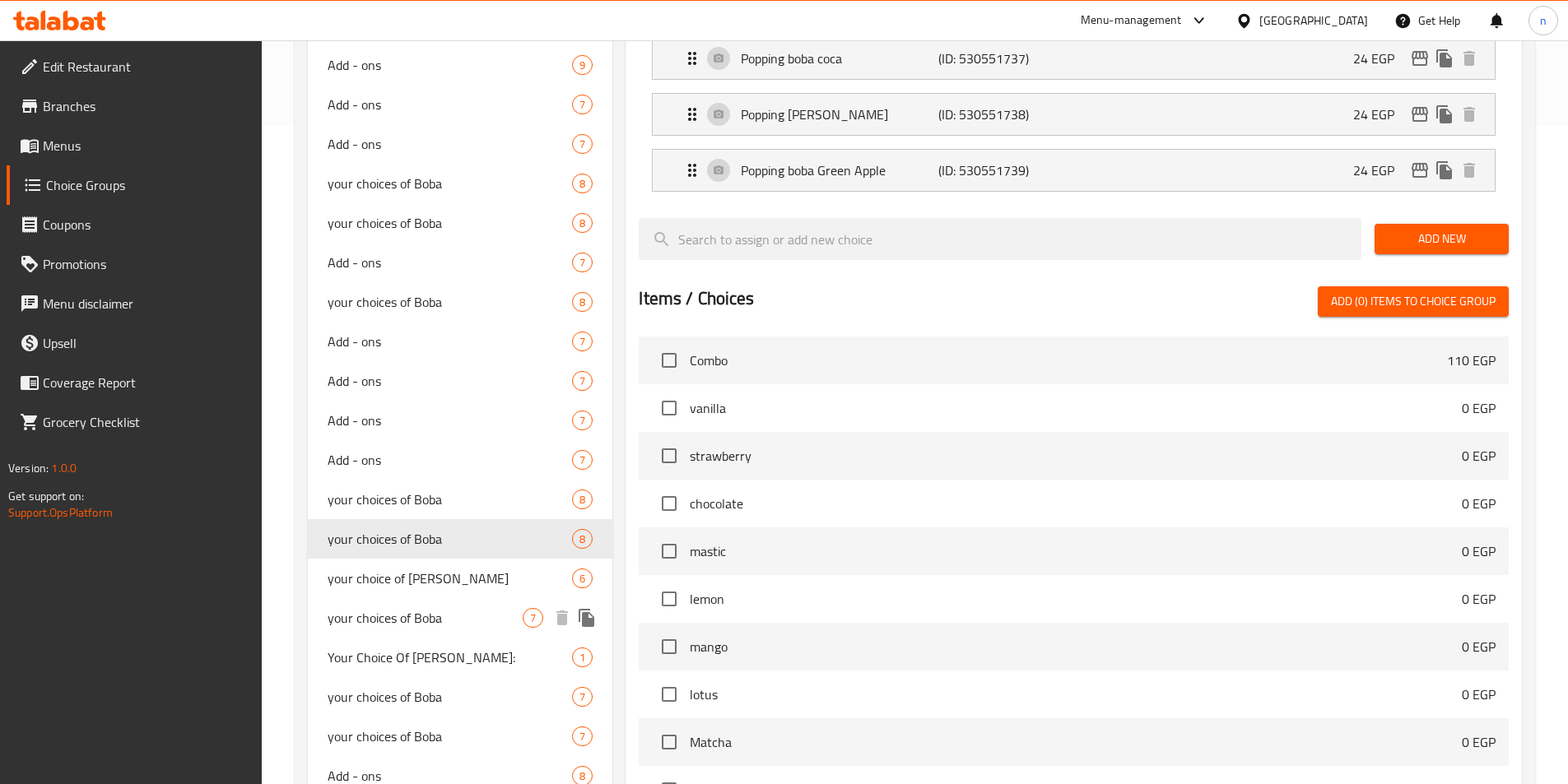
click at [390, 620] on span "your choices of Boba" at bounding box center [425, 617] width 196 height 20
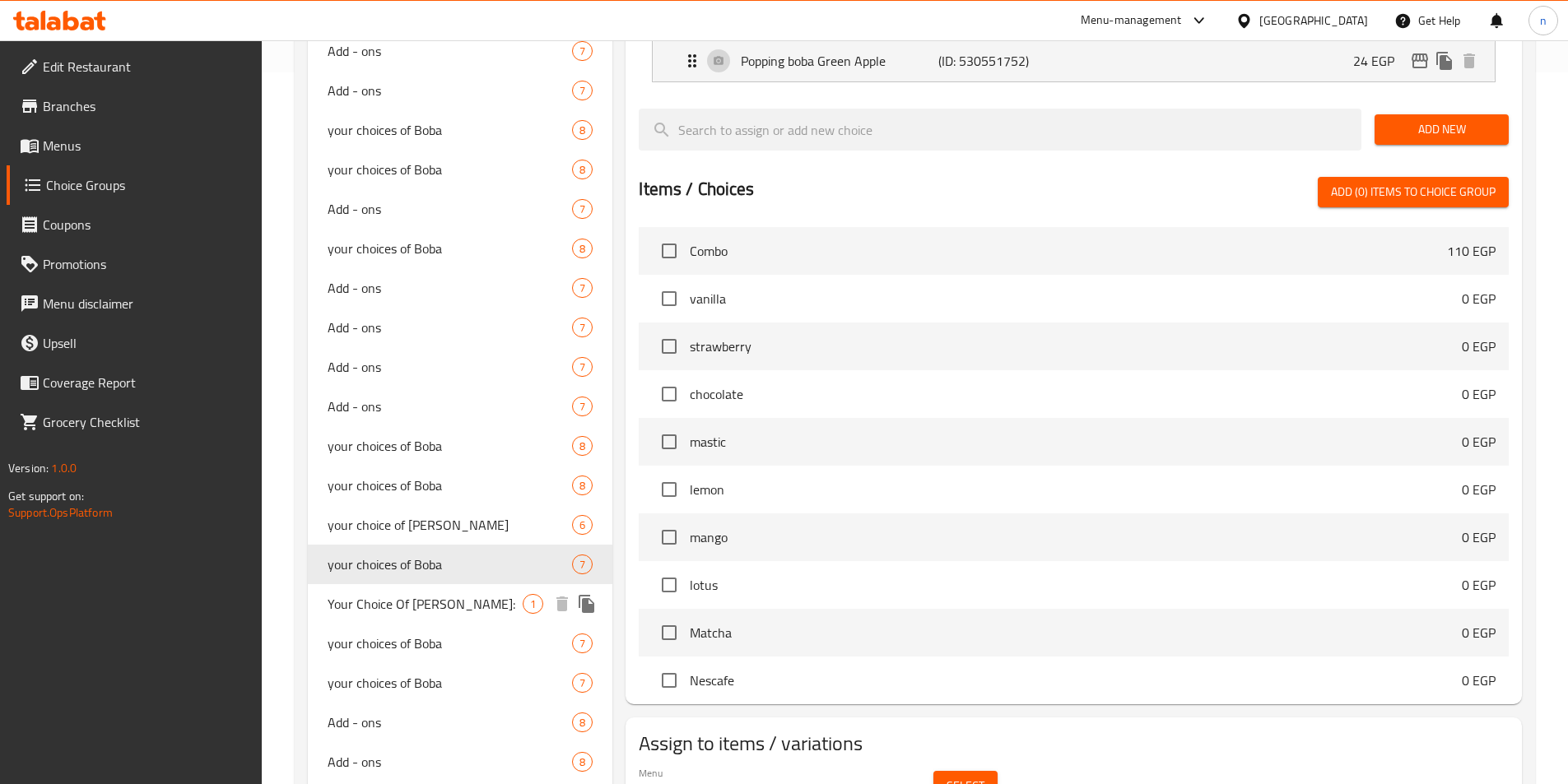
scroll to position [740, 0]
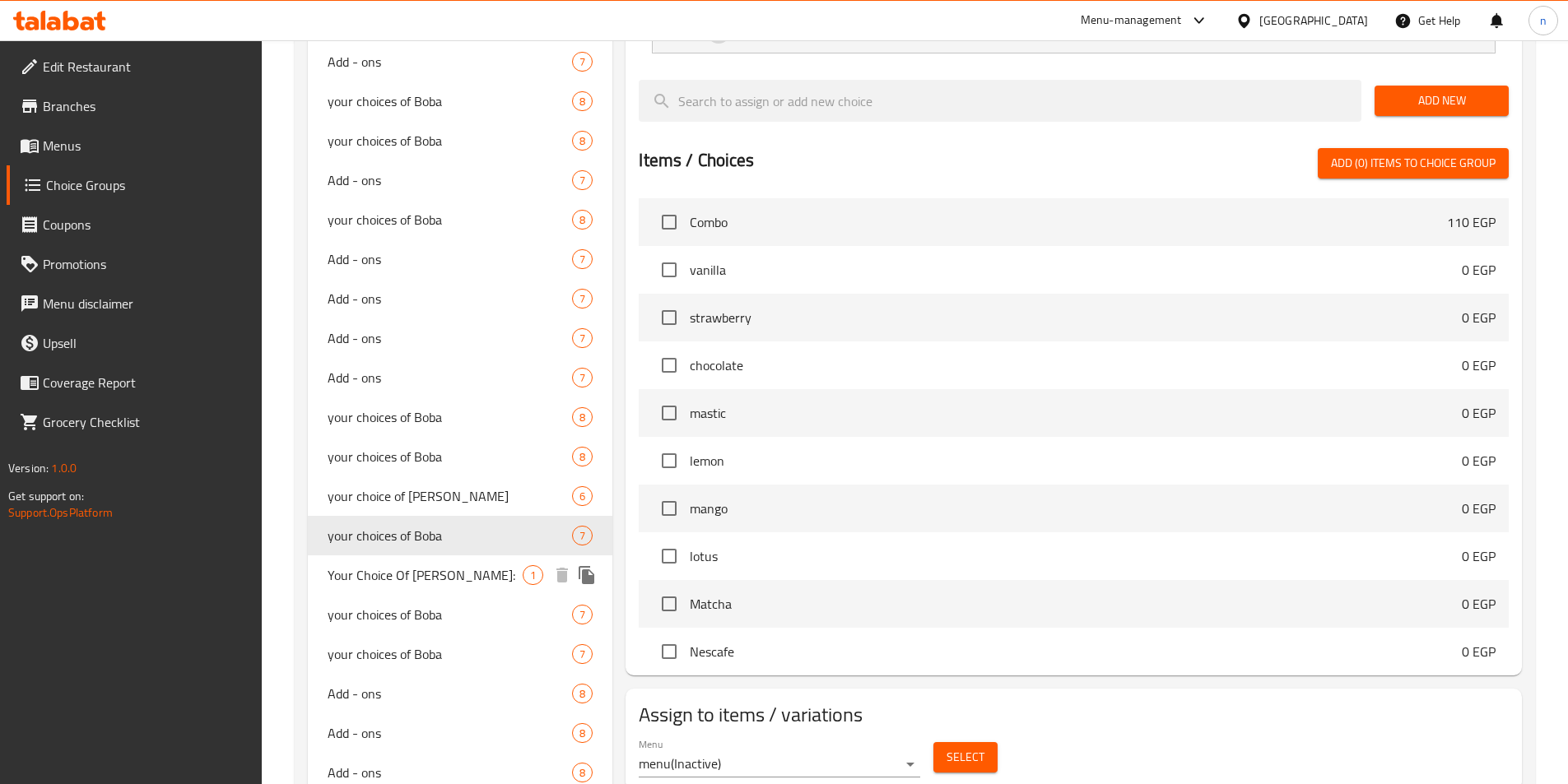
click at [384, 582] on span "Your Choice Of [PERSON_NAME]:" at bounding box center [425, 574] width 196 height 20
type input "Your Choice Of [PERSON_NAME]:"
type input "إختيارك من بوبا:"
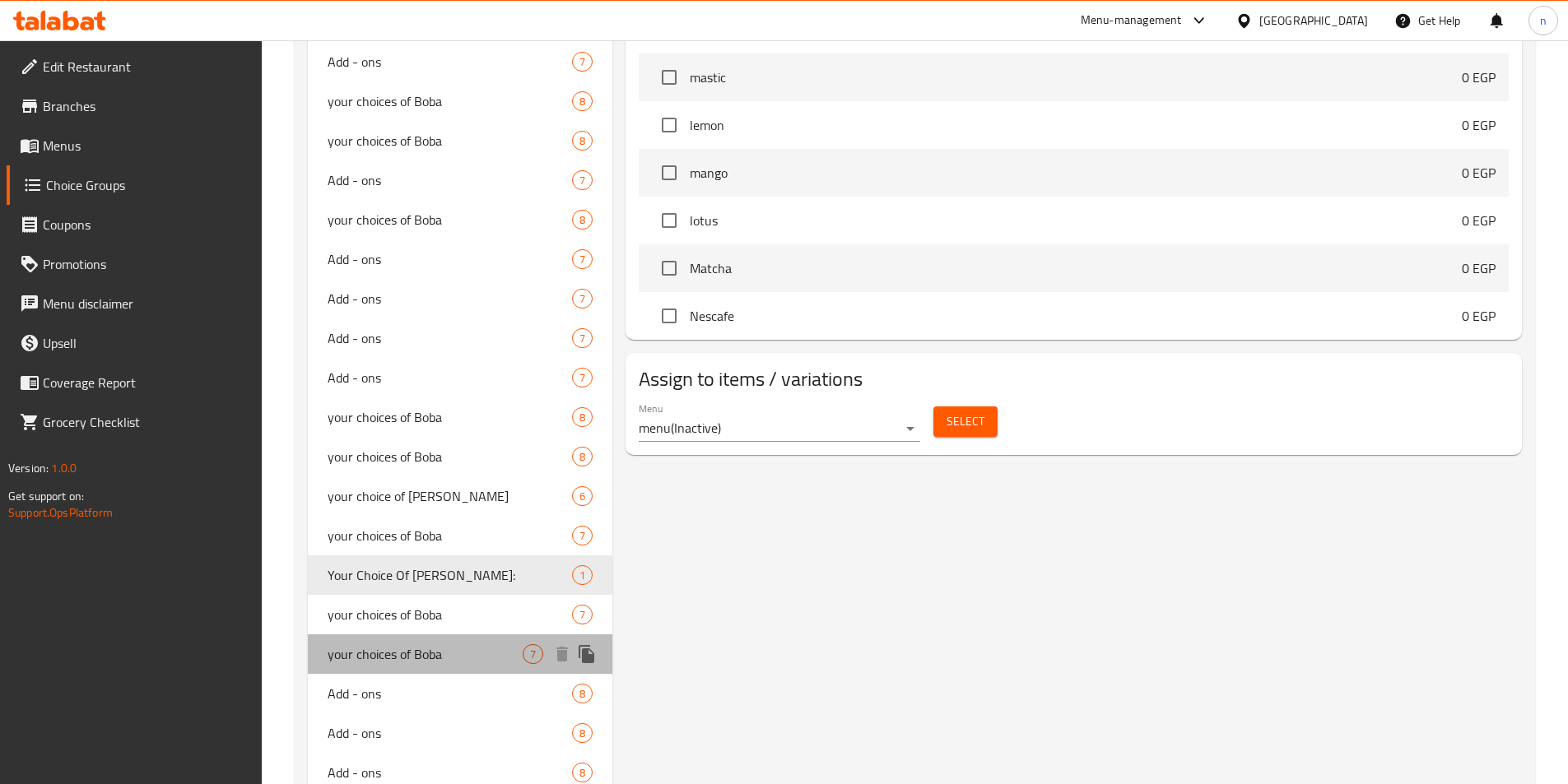
click at [392, 646] on span "your choices of Boba" at bounding box center [425, 653] width 196 height 20
type input "your choices of Boba"
type input "اختيارك من البوبا"
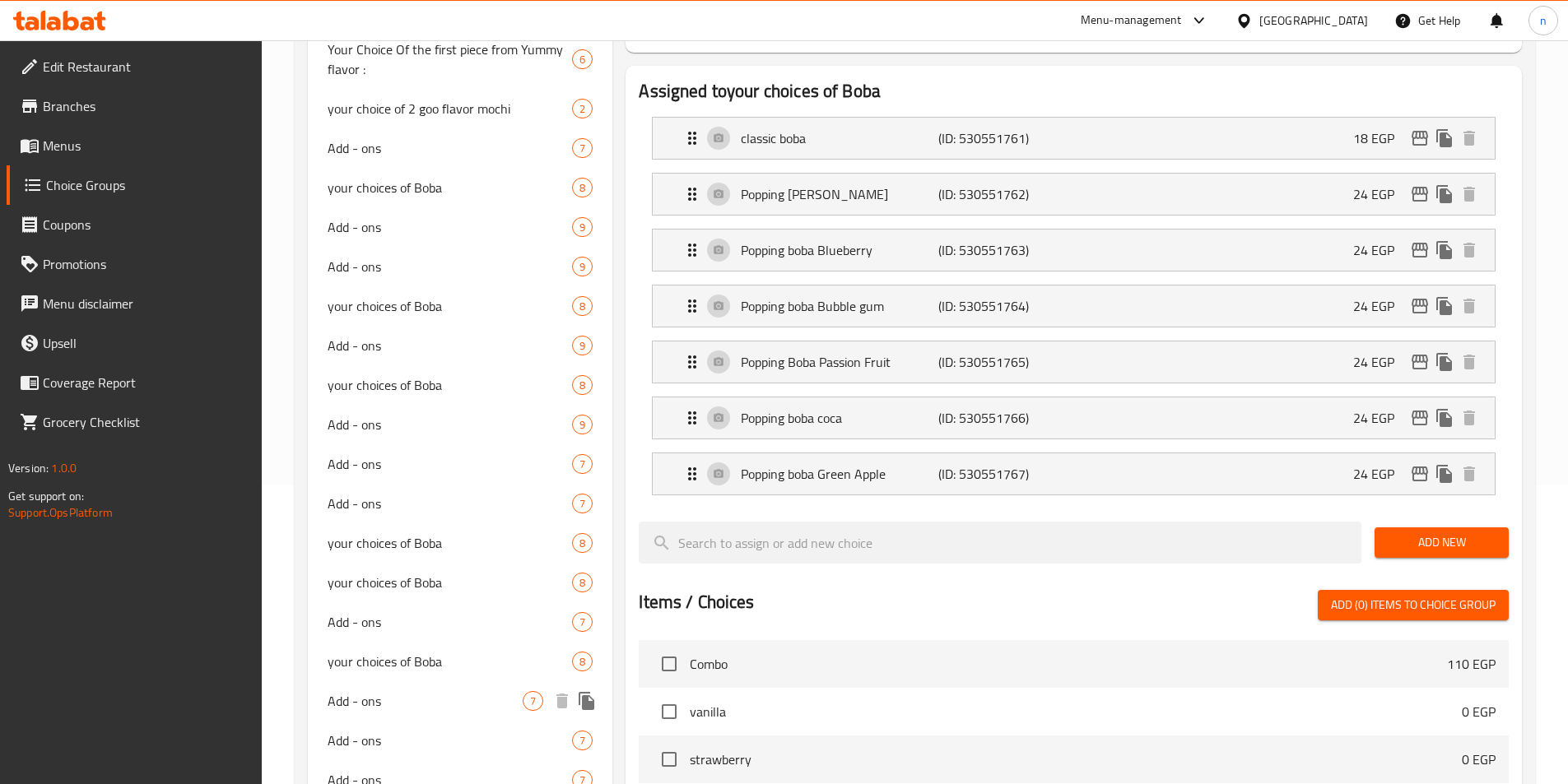
scroll to position [0, 0]
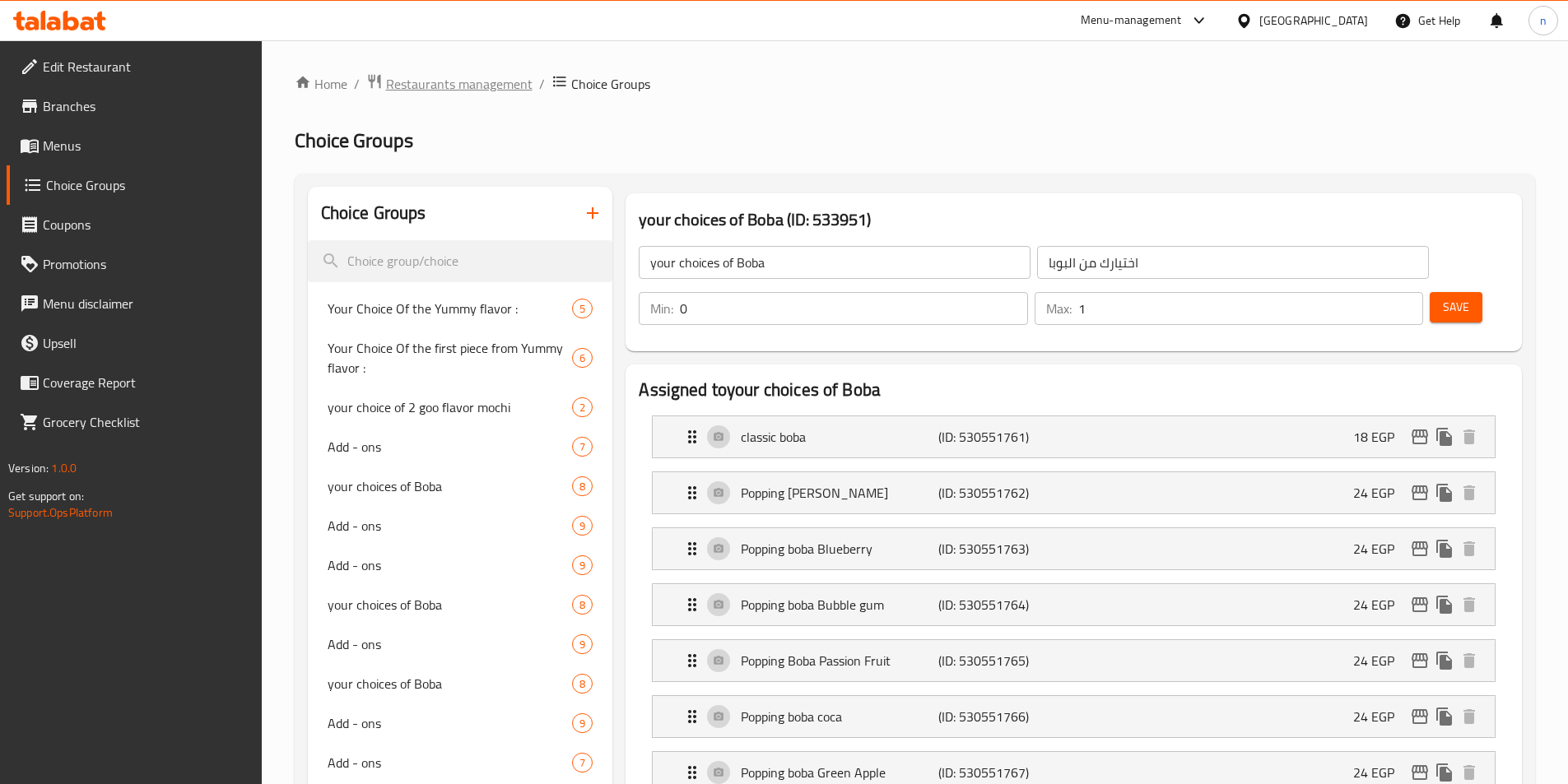
click at [472, 93] on span "Restaurants management" at bounding box center [458, 84] width 146 height 20
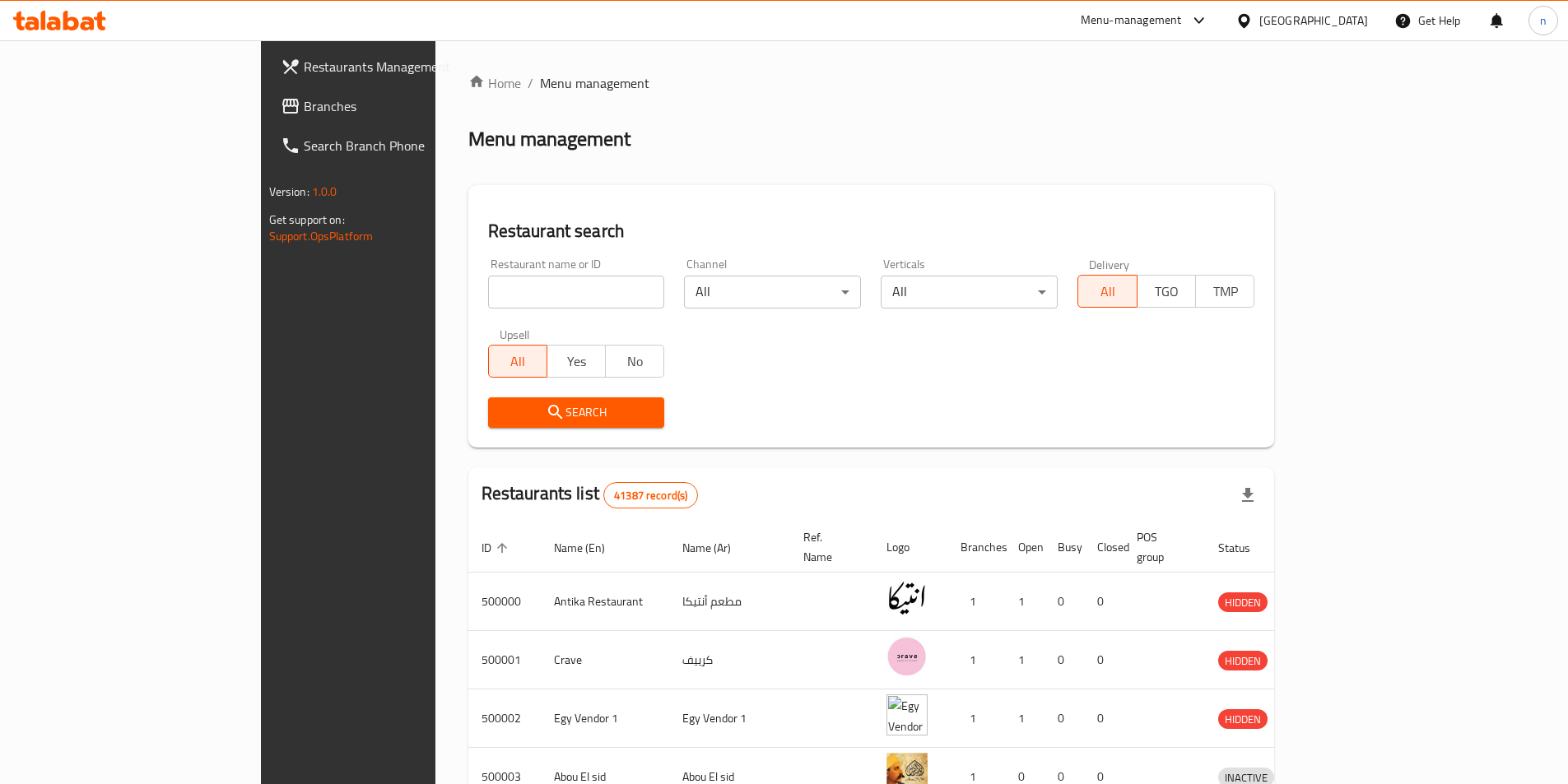
click at [303, 115] on span "Branches" at bounding box center [407, 106] width 206 height 20
